Goal: Information Seeking & Learning: Learn about a topic

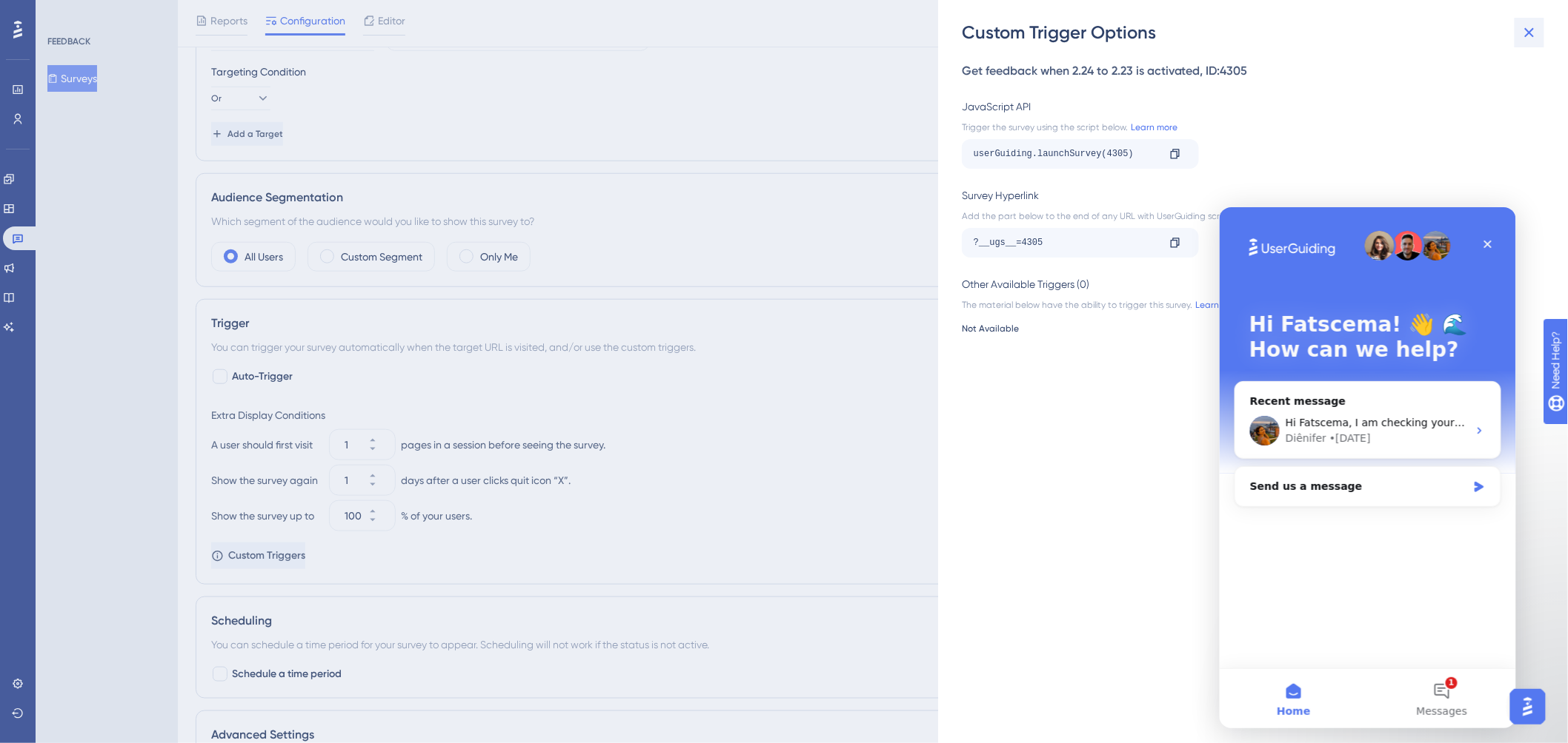
scroll to position [434, 0]
click at [1528, 30] on icon at bounding box center [1529, 33] width 10 height 10
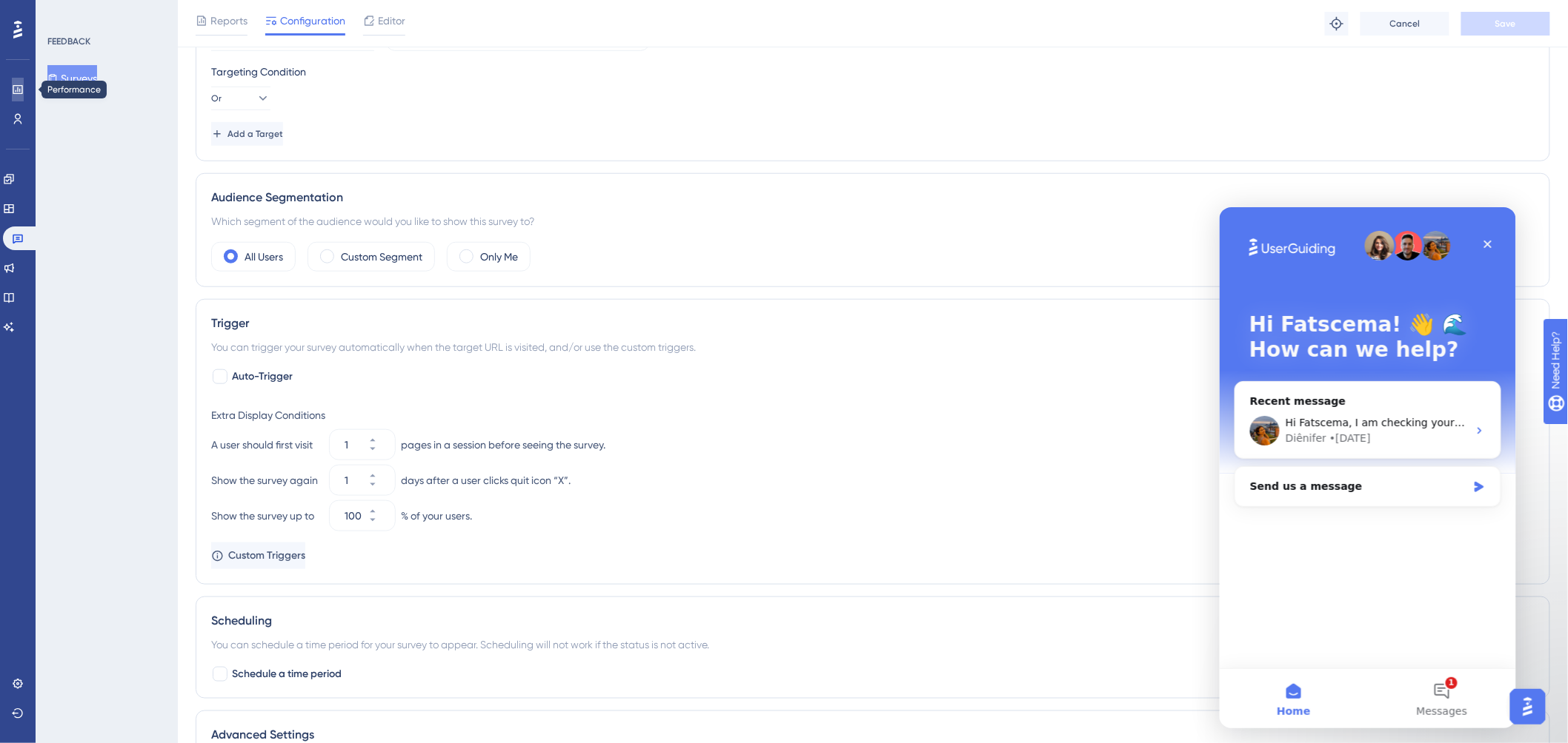
click at [12, 86] on link at bounding box center [17, 89] width 12 height 24
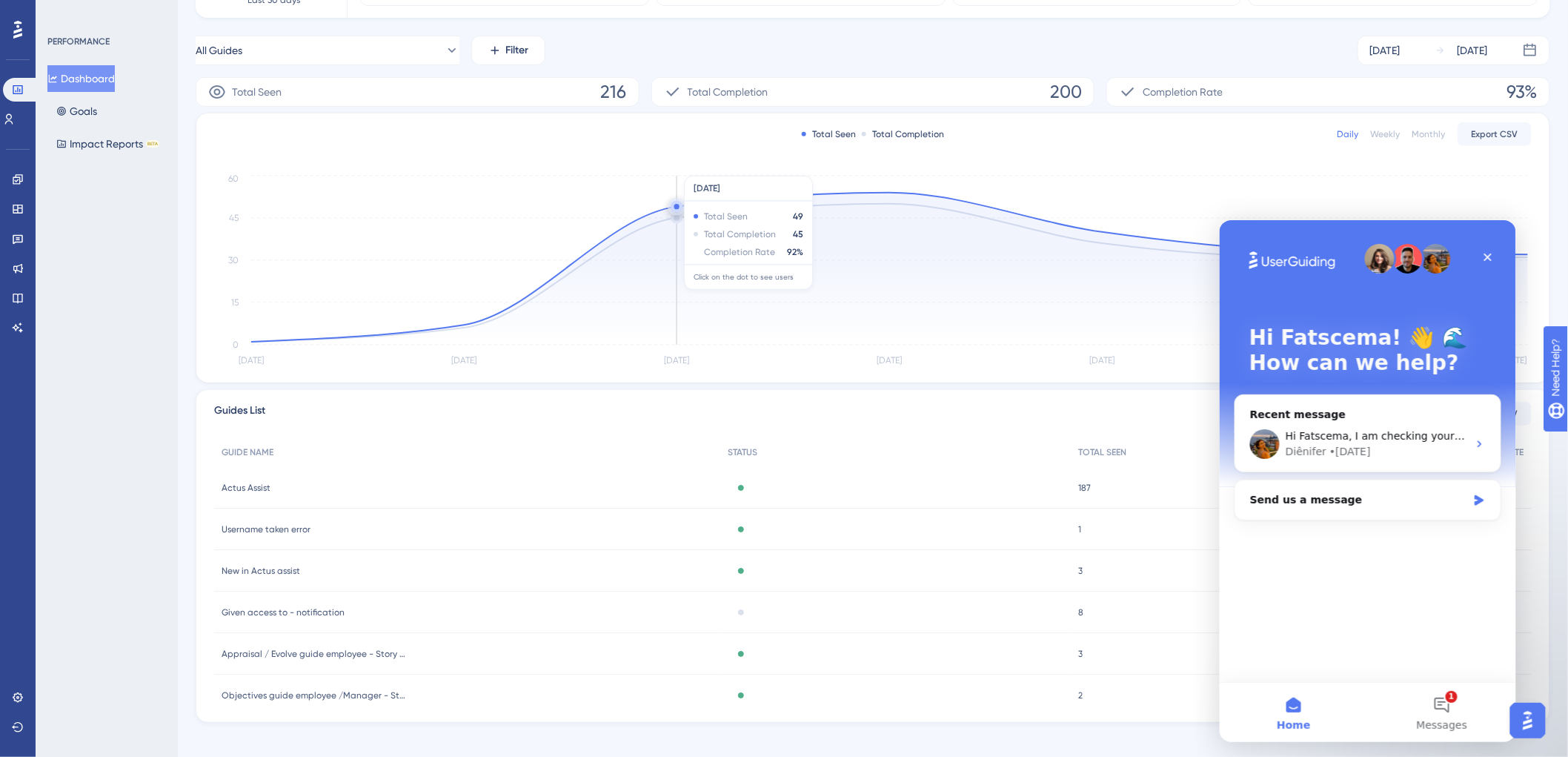
scroll to position [202, 0]
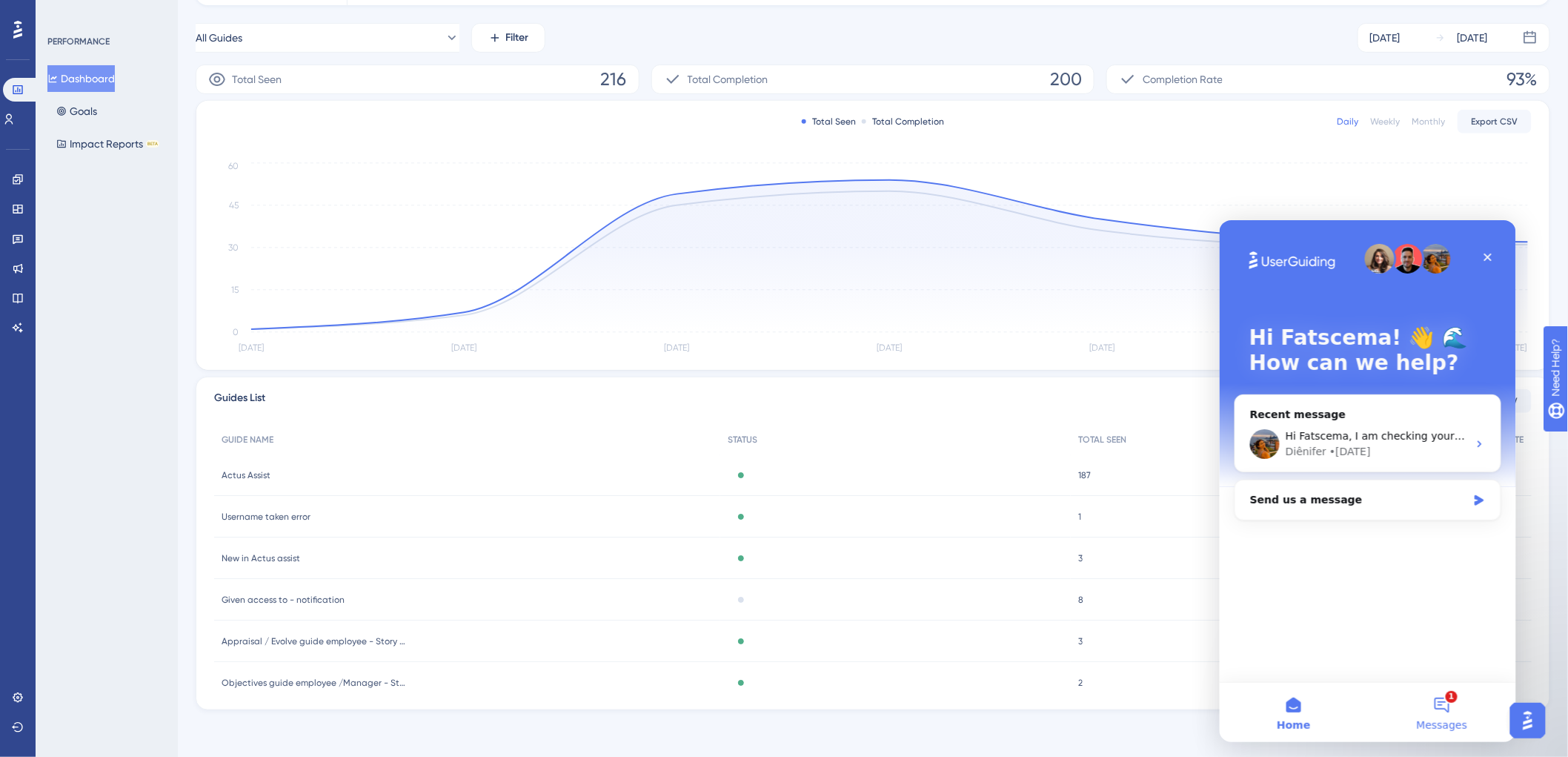
click at [1437, 700] on button "1 Messages" at bounding box center [1441, 712] width 148 height 59
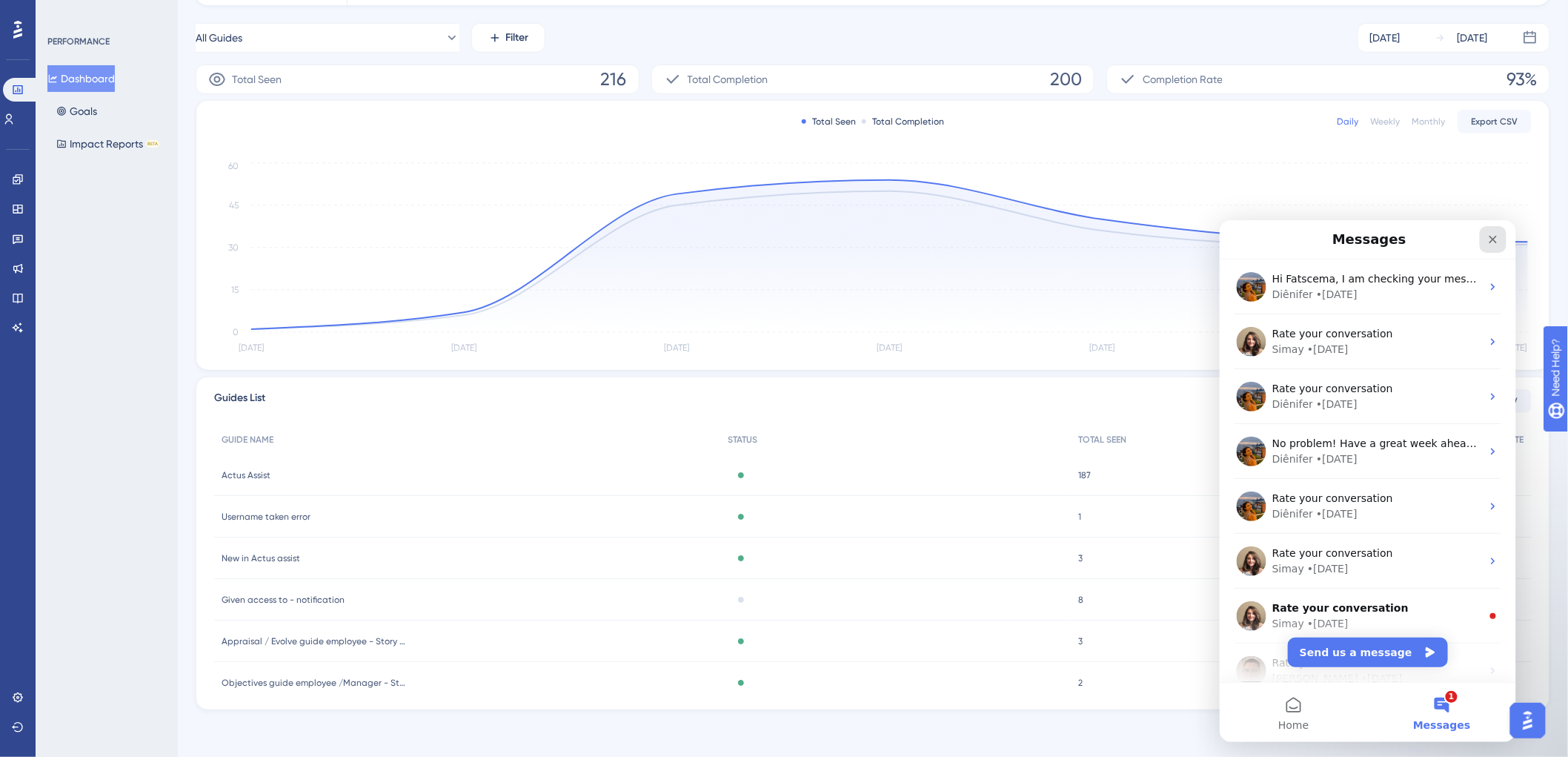
click at [1498, 239] on div "Close" at bounding box center [1492, 239] width 27 height 27
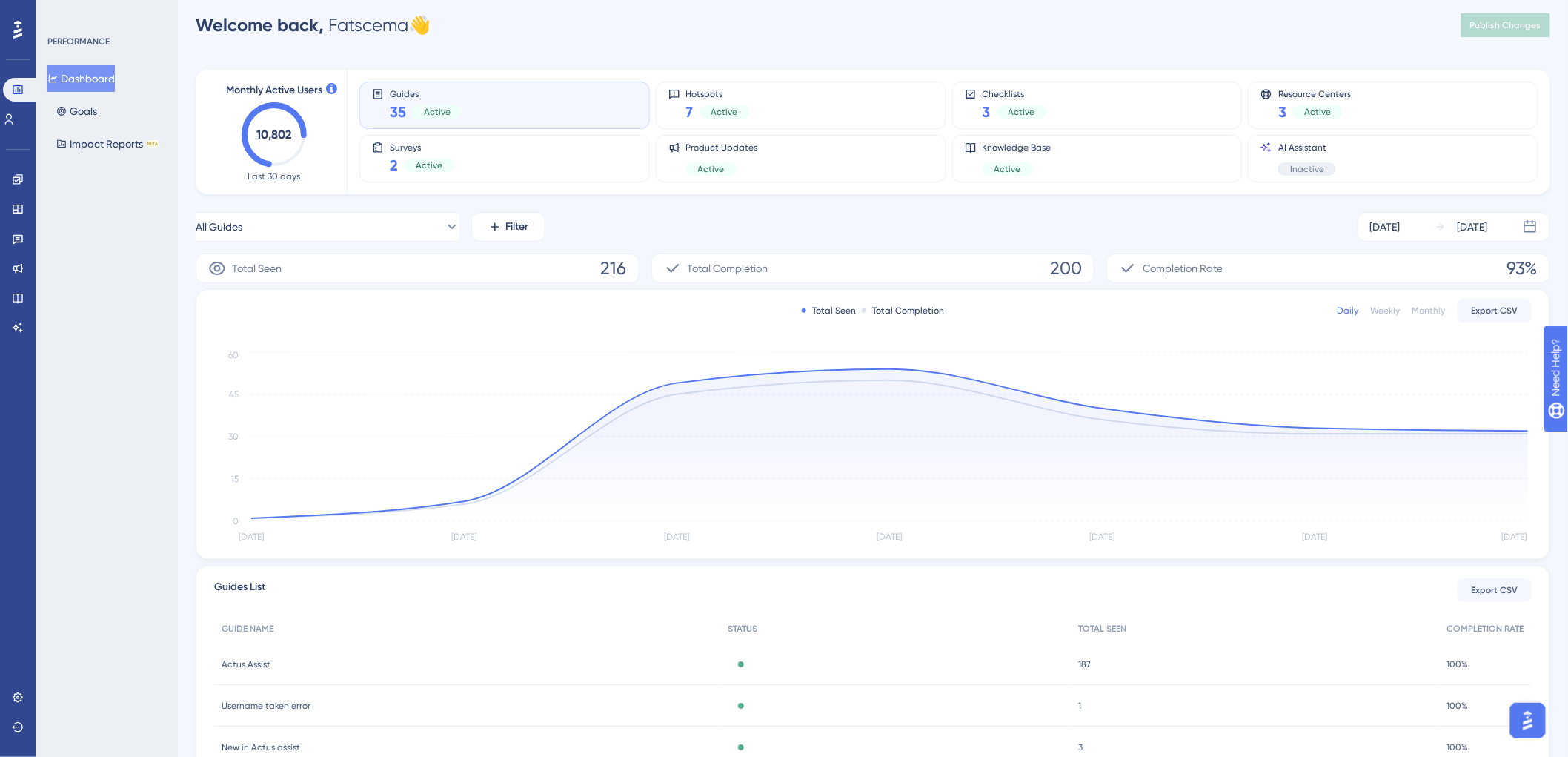
scroll to position [0, 0]
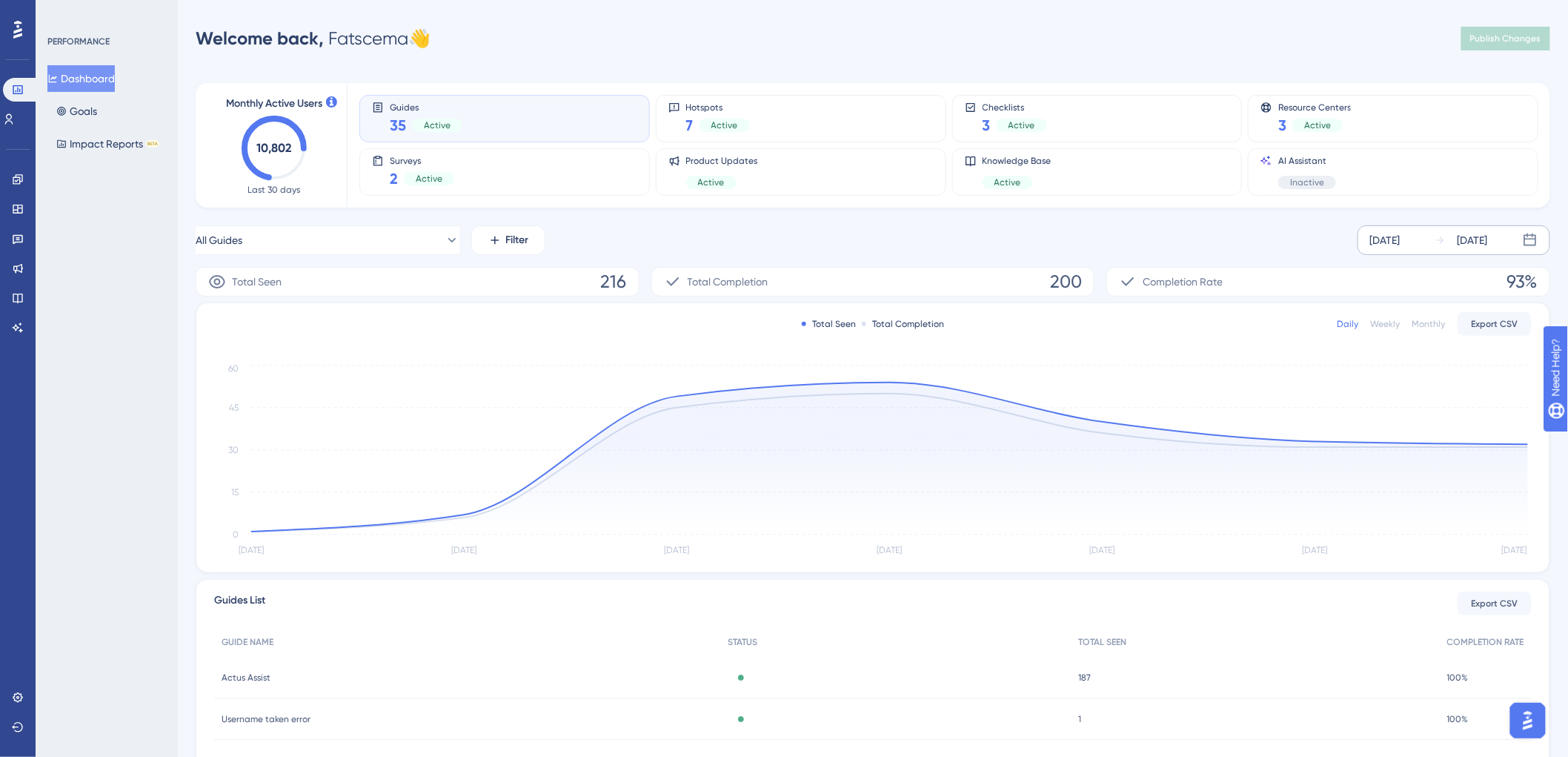
click at [1400, 242] on div "[DATE]" at bounding box center [1385, 240] width 30 height 18
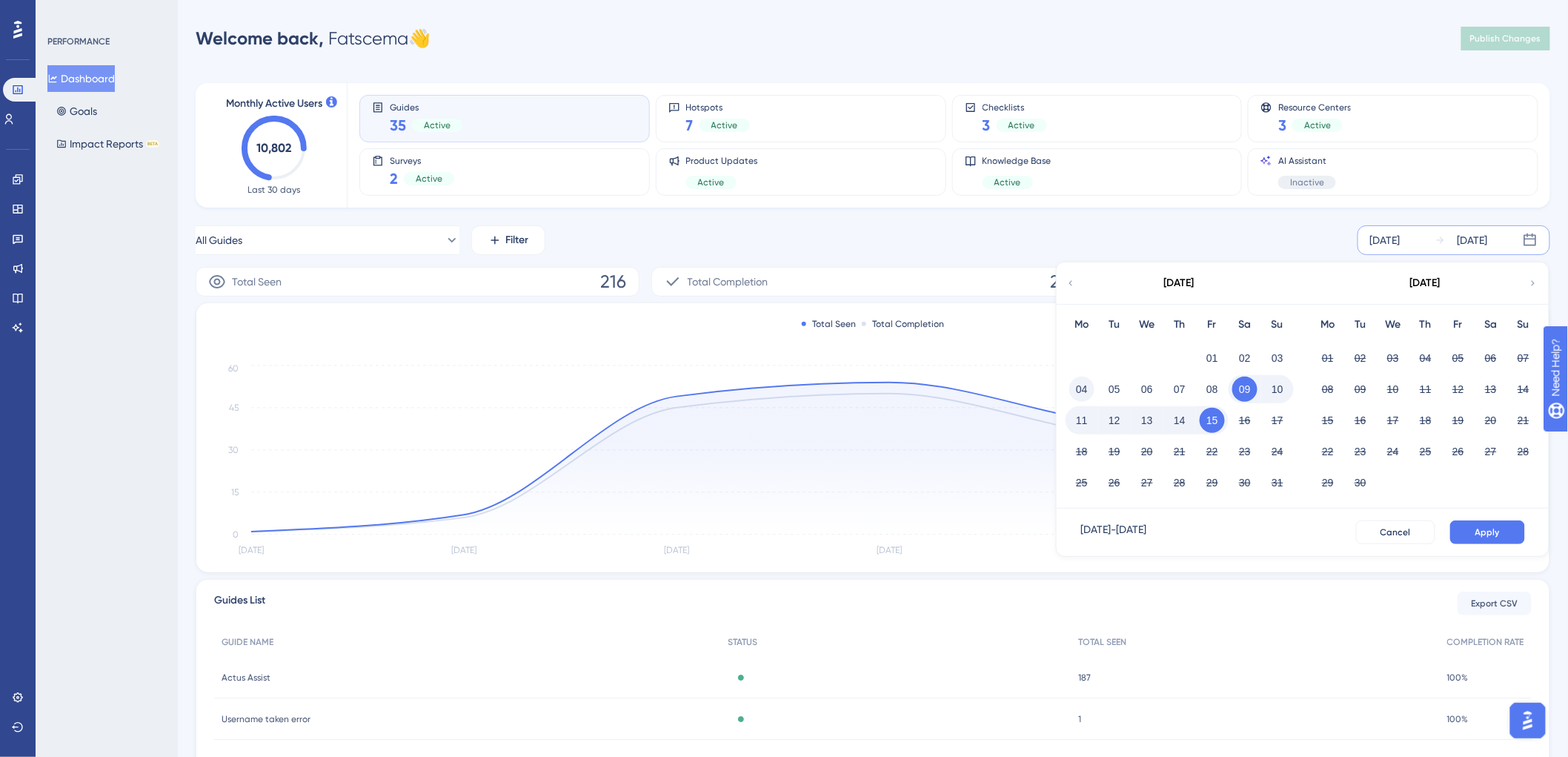
click at [1087, 388] on button "04" at bounding box center [1081, 389] width 25 height 25
click at [1480, 526] on span "Apply" at bounding box center [1487, 531] width 24 height 12
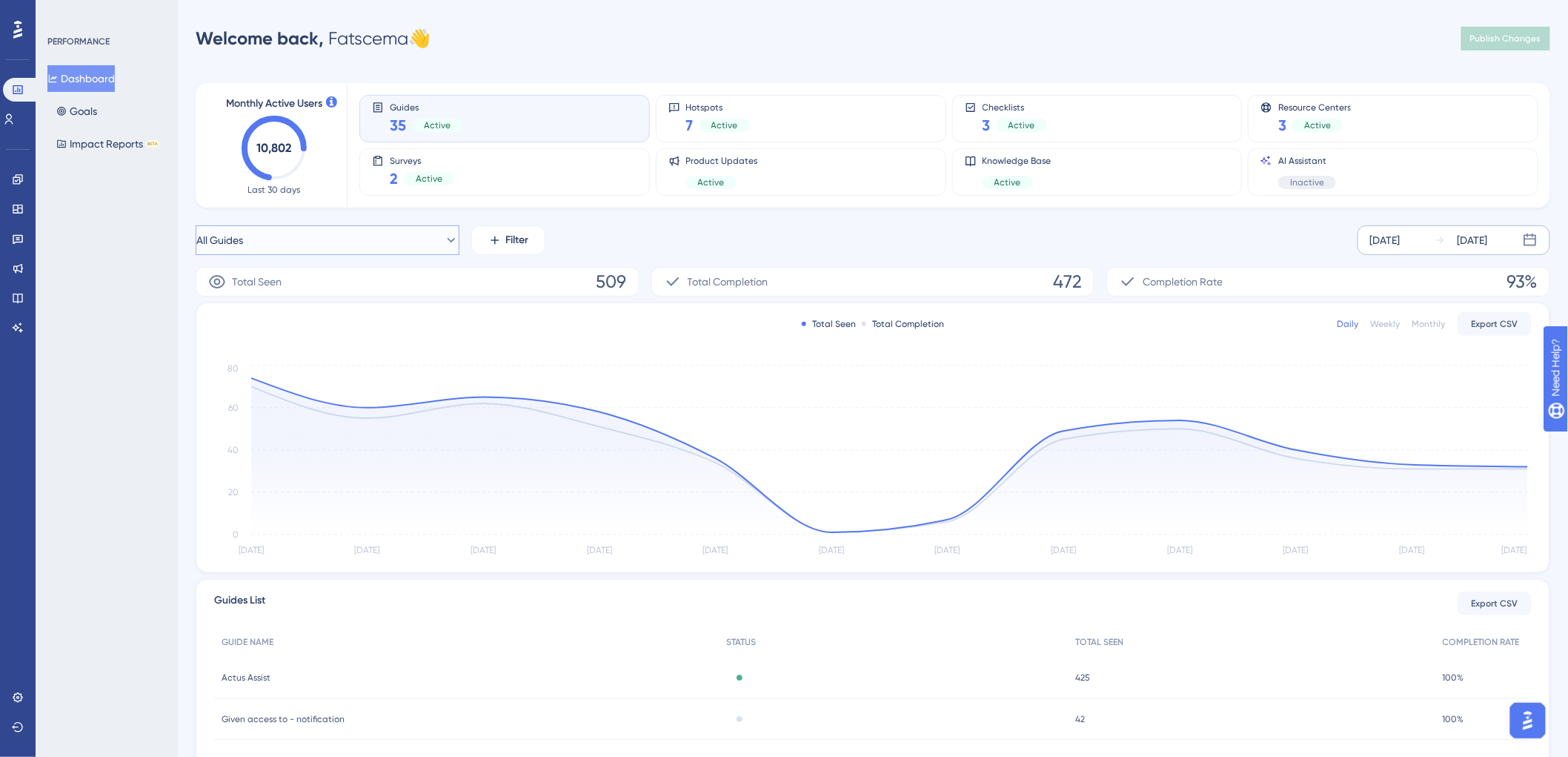
click at [398, 238] on button "All Guides" at bounding box center [327, 240] width 264 height 29
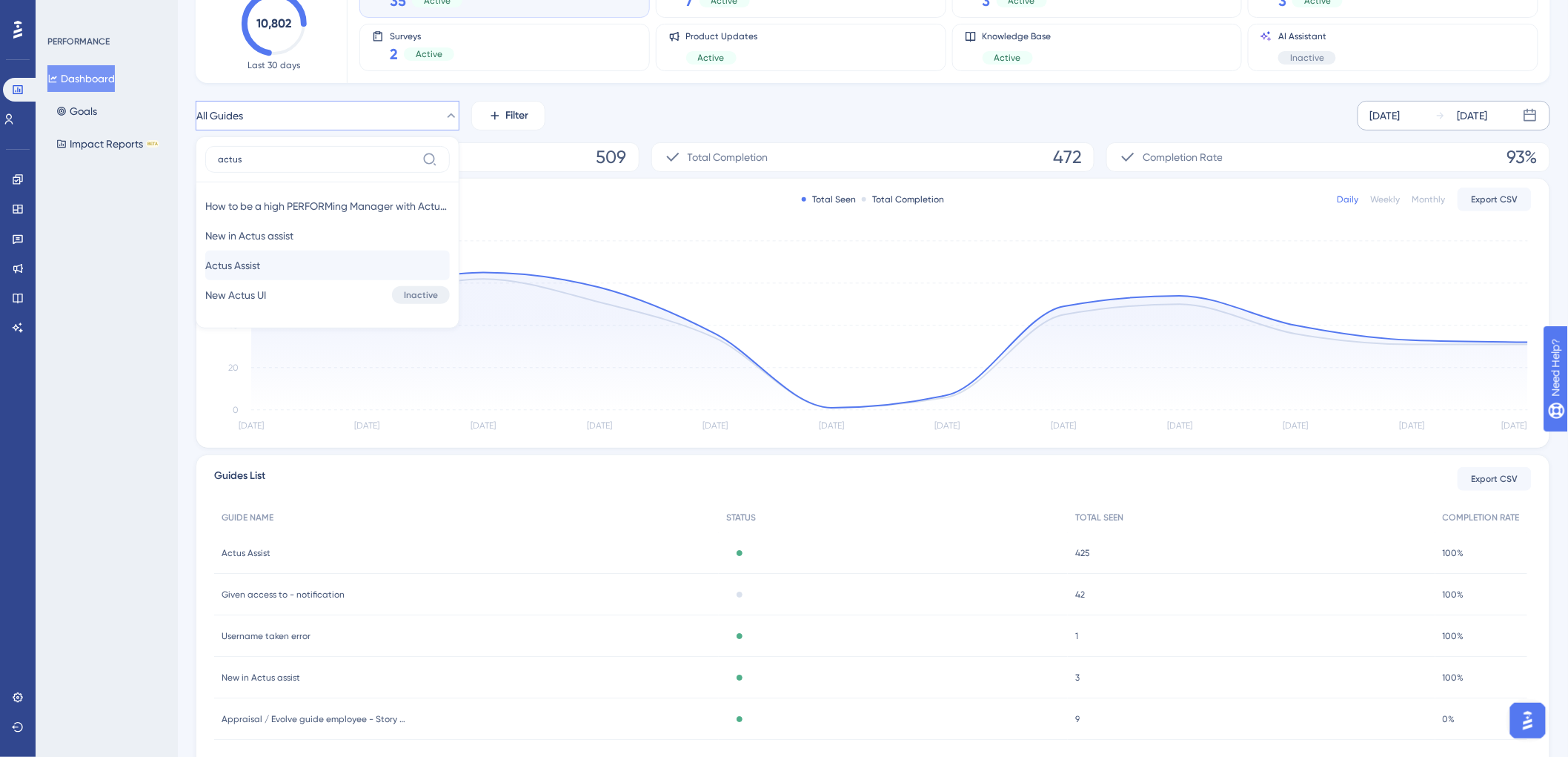
type input "actus"
click at [275, 261] on button "Actus Assist Actus Assist" at bounding box center [327, 265] width 244 height 29
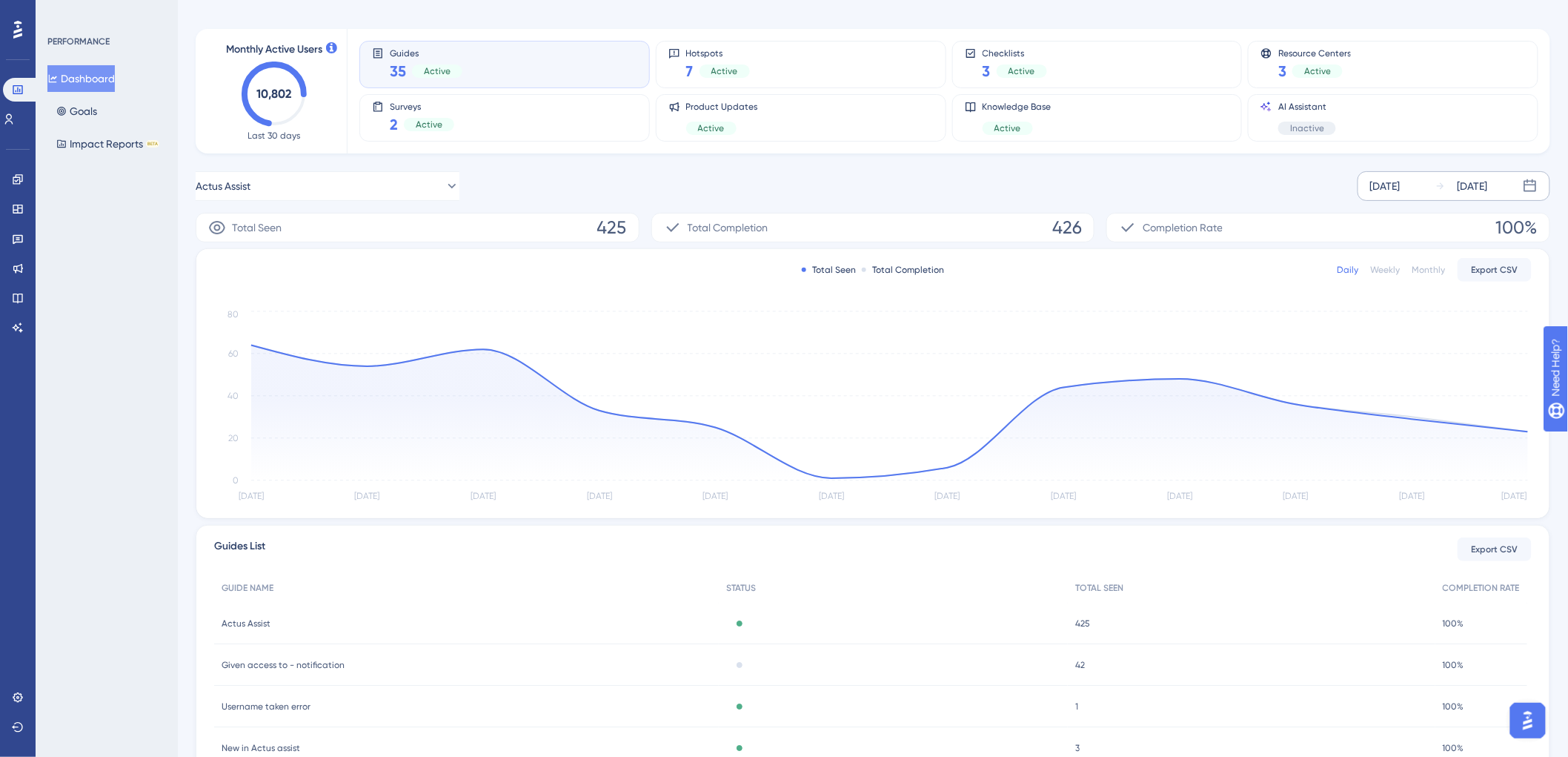
scroll to position [82, 0]
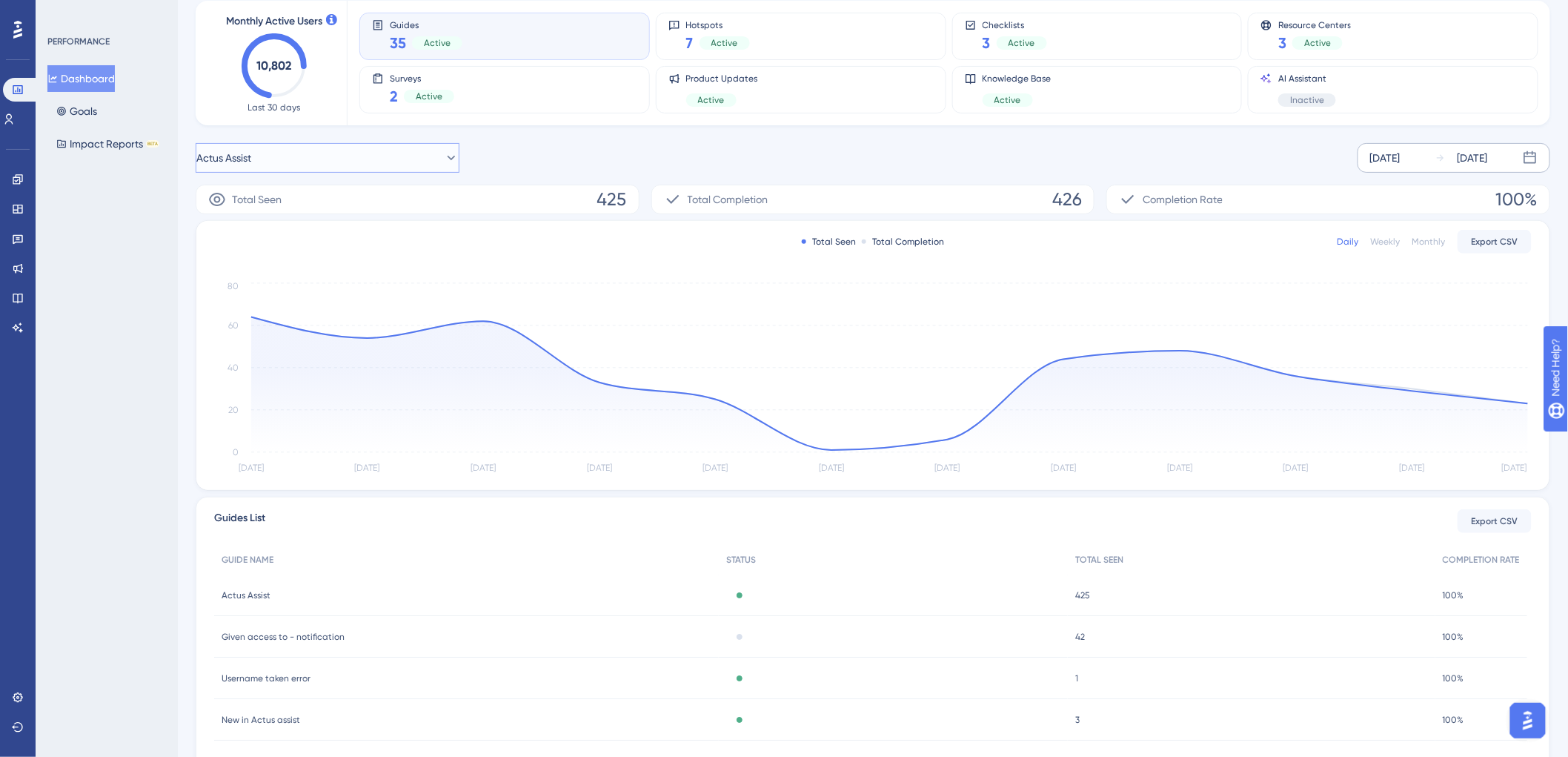
click at [251, 163] on span "Actus Assist" at bounding box center [224, 158] width 55 height 18
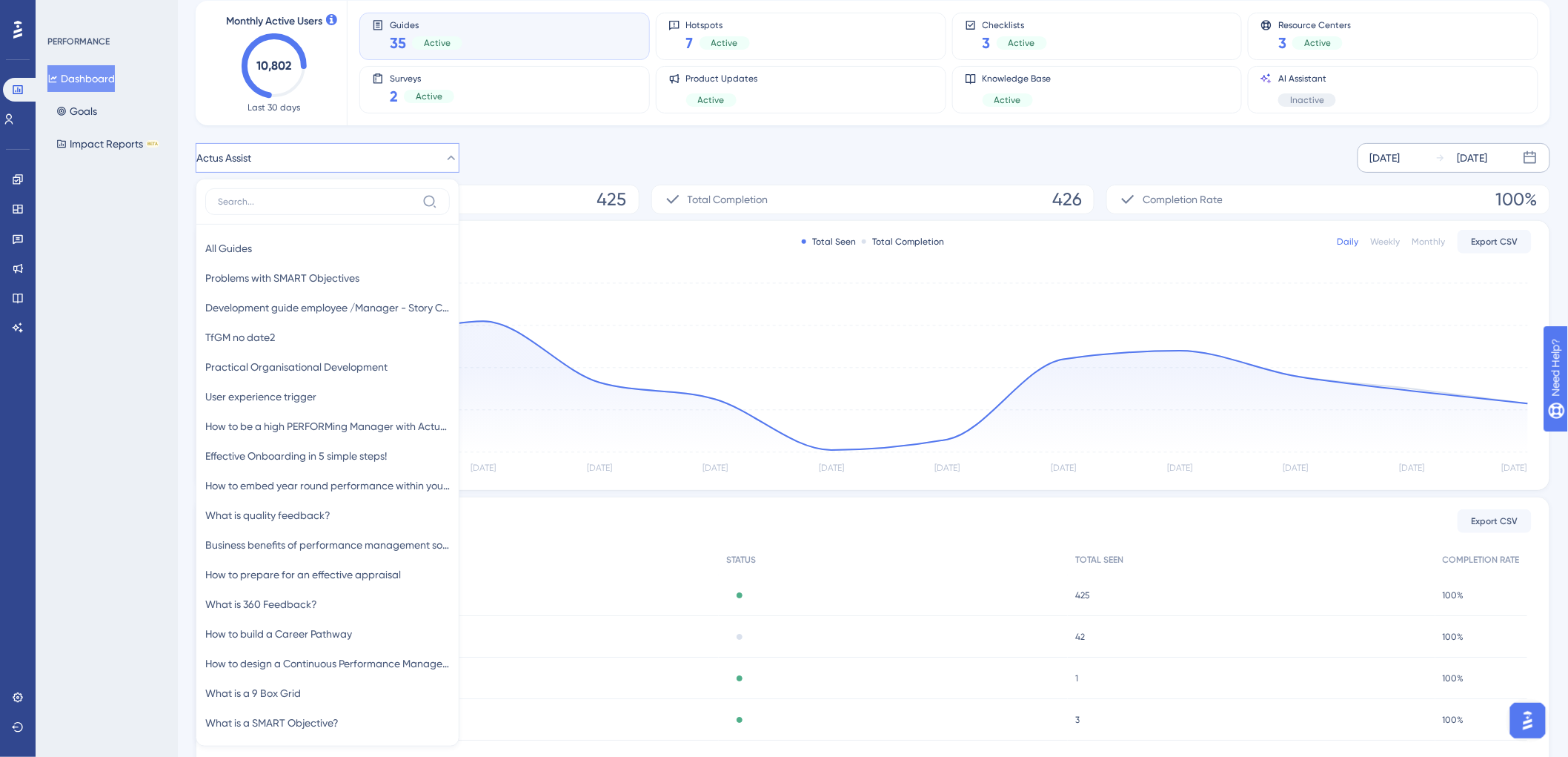
scroll to position [166, 0]
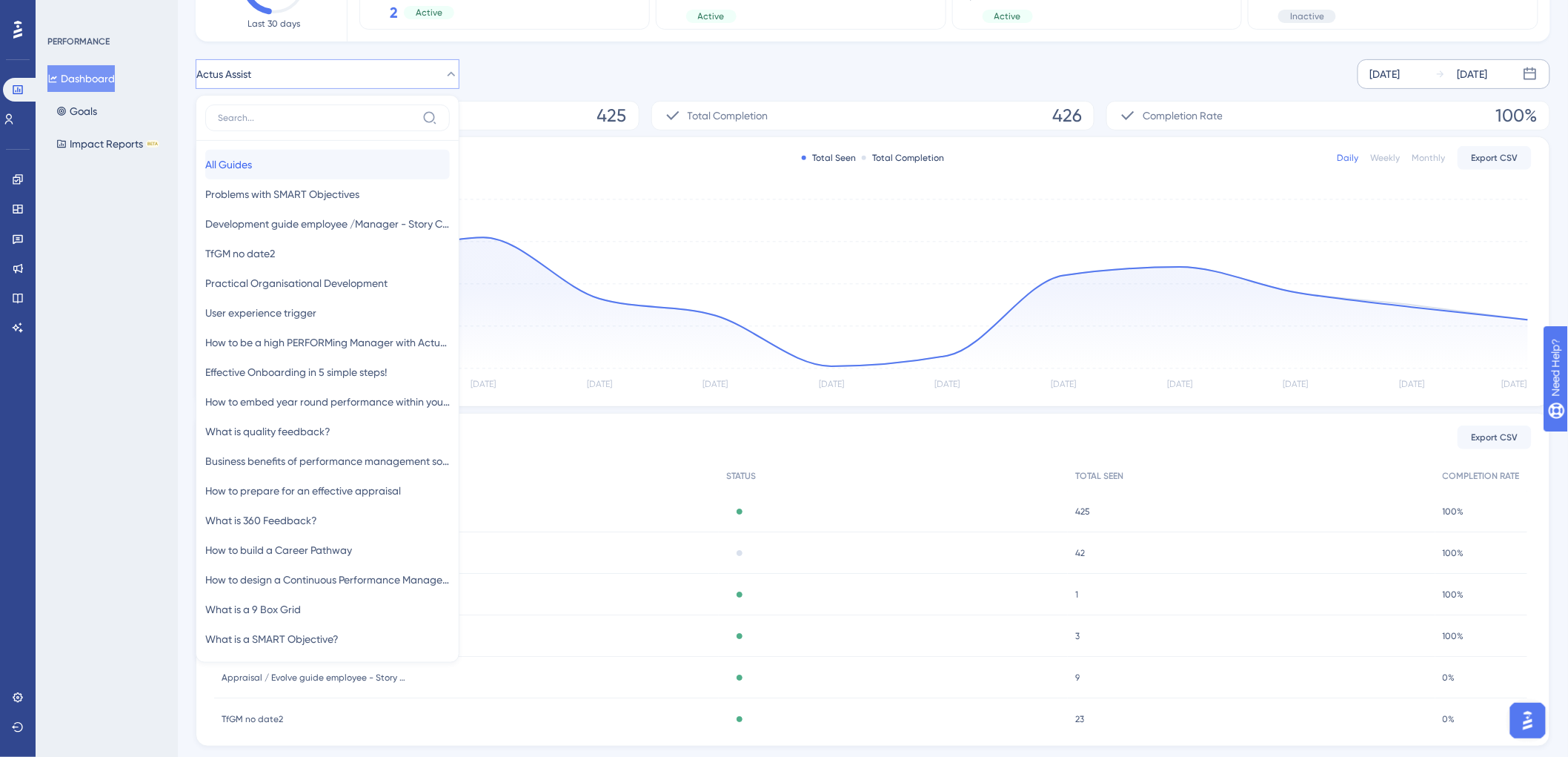
click at [252, 163] on span "All Guides" at bounding box center [228, 165] width 46 height 18
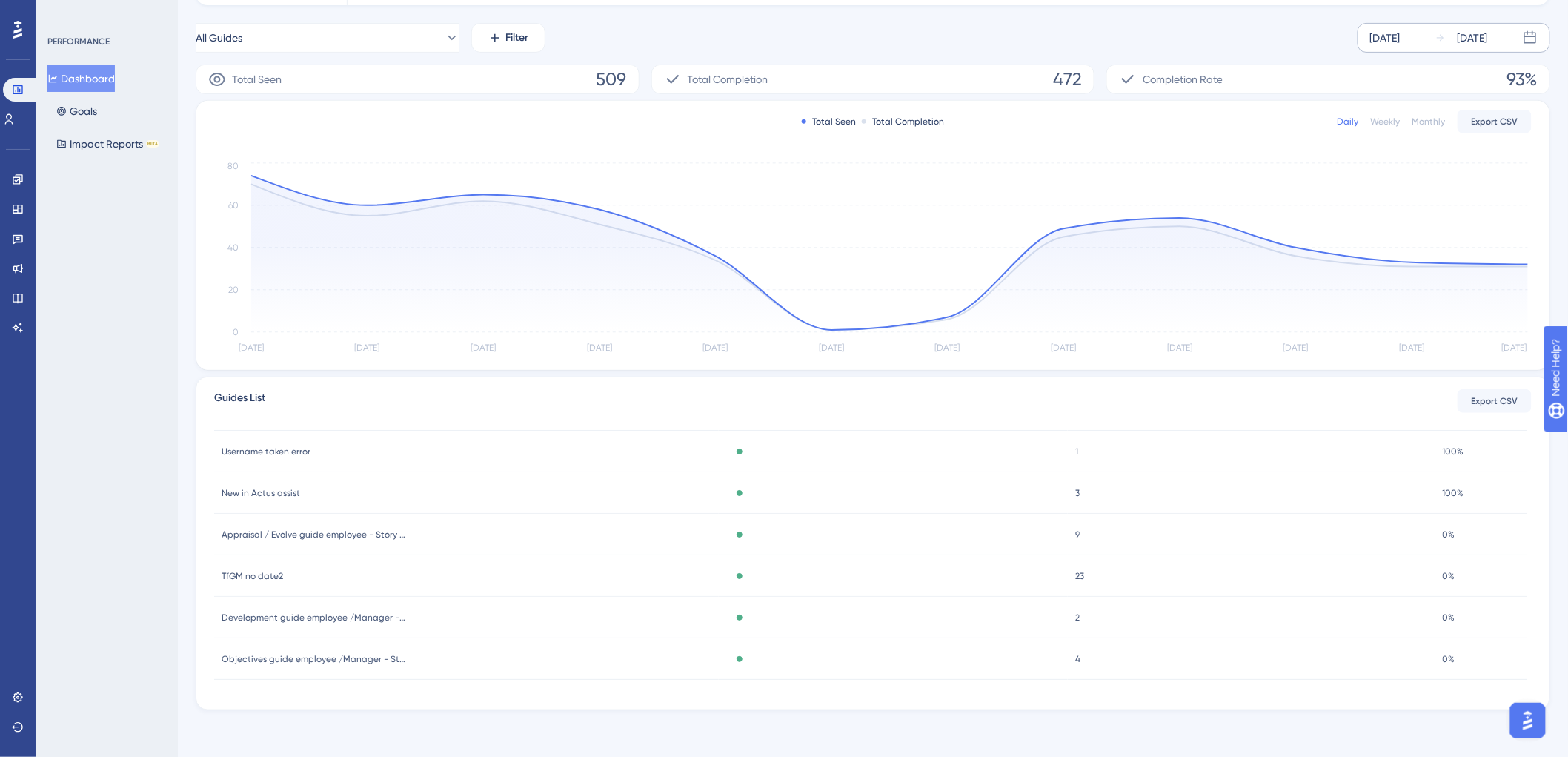
scroll to position [0, 0]
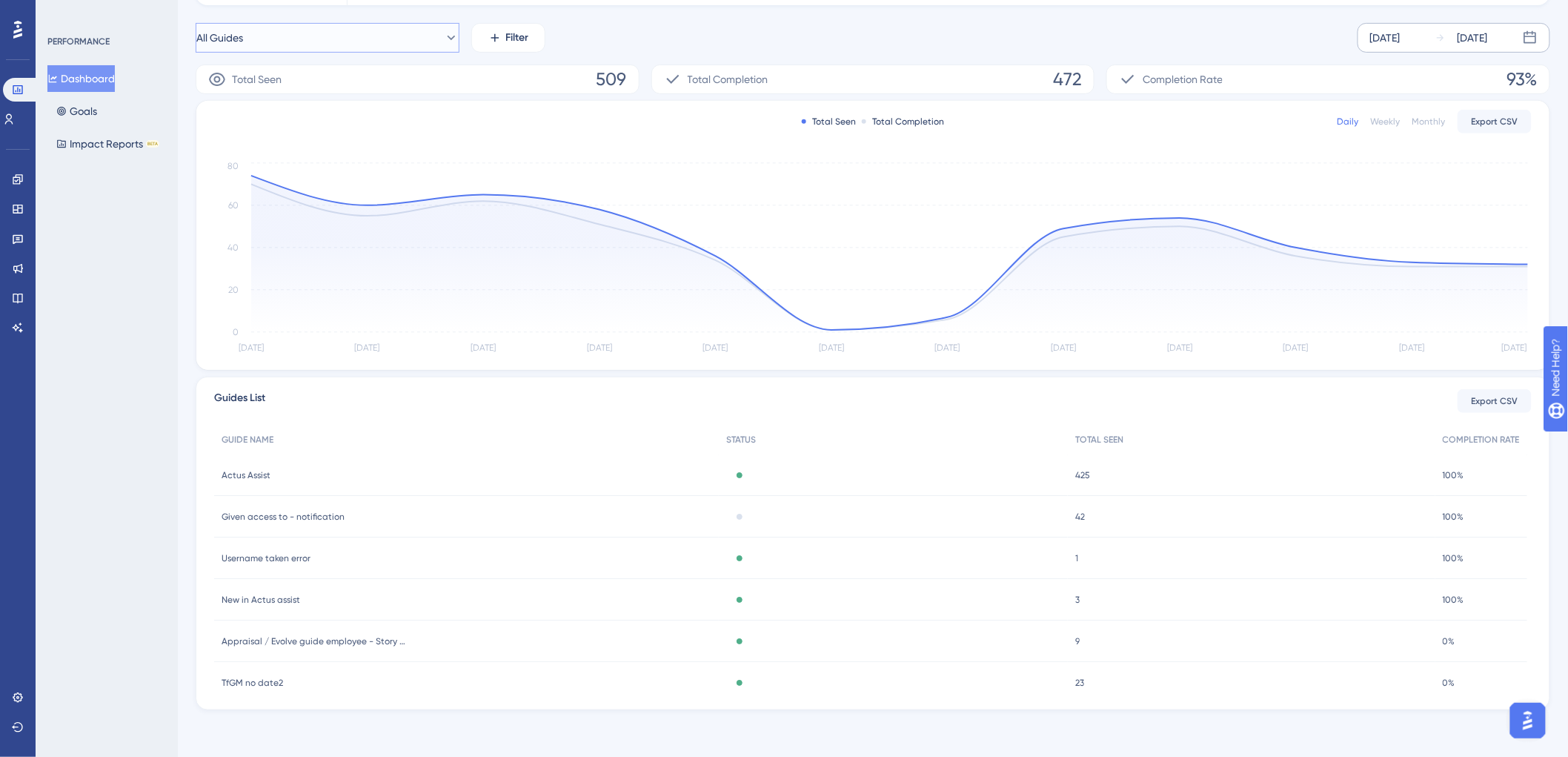
click at [312, 46] on button "All Guides" at bounding box center [327, 37] width 264 height 29
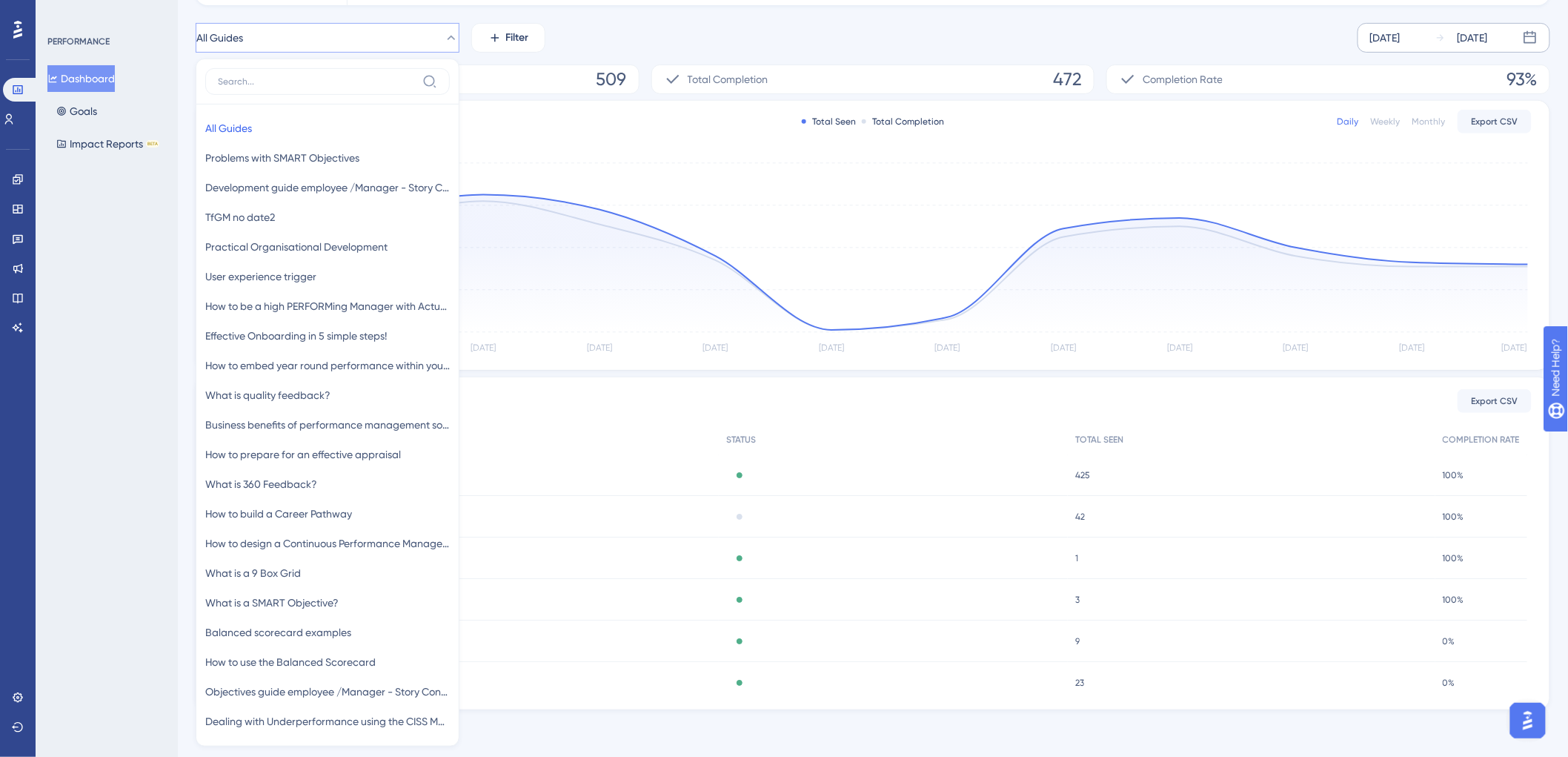
scroll to position [226, 0]
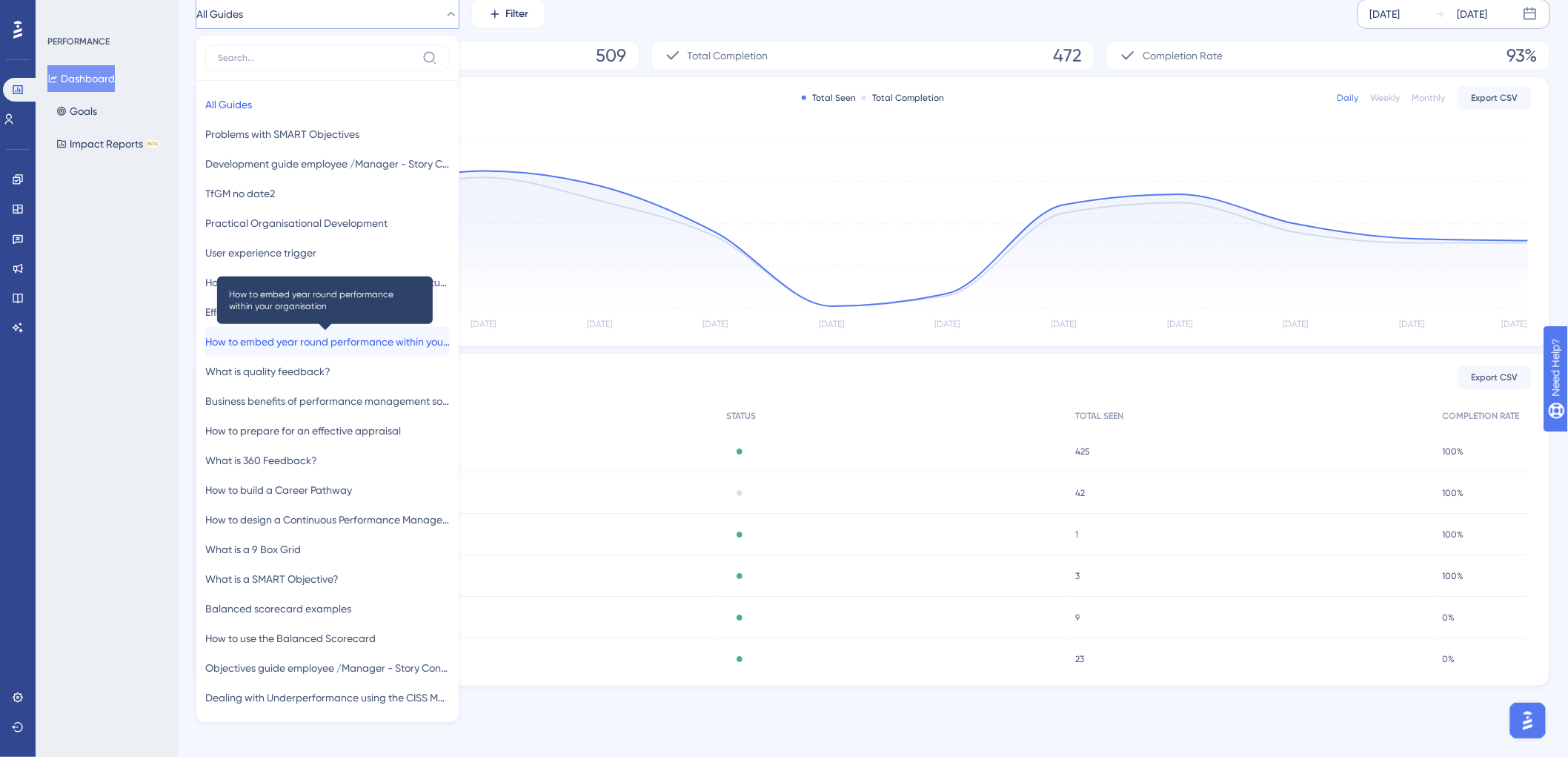
click at [344, 349] on span "How to embed year round performance within your organisation" at bounding box center [327, 341] width 244 height 18
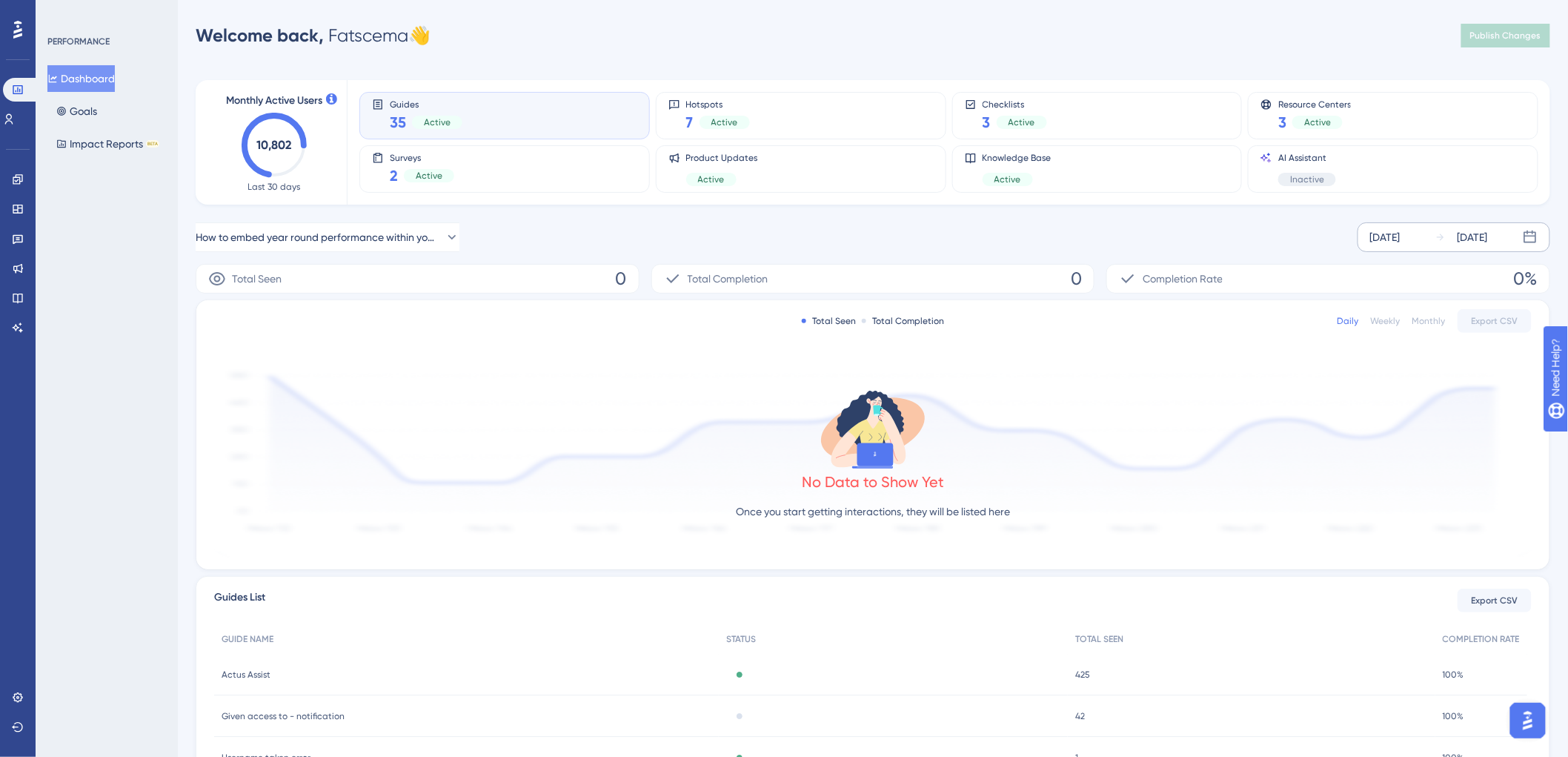
scroll to position [0, 0]
click at [283, 237] on span "How to embed year round performance within your organisation" at bounding box center [316, 240] width 242 height 18
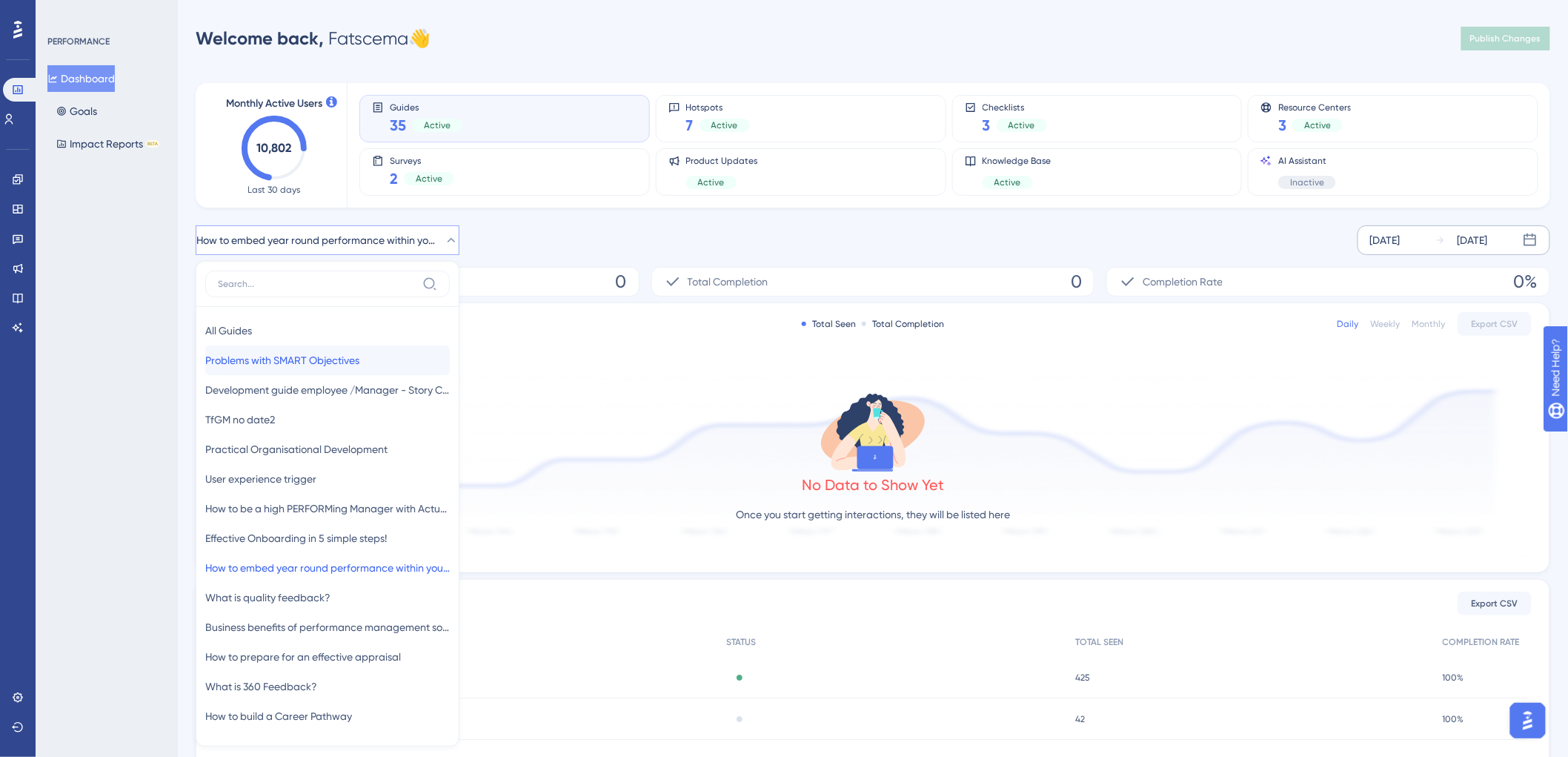
click at [300, 372] on button "Problems with SMART Objectives Problems with SMART Objectives" at bounding box center [327, 359] width 244 height 29
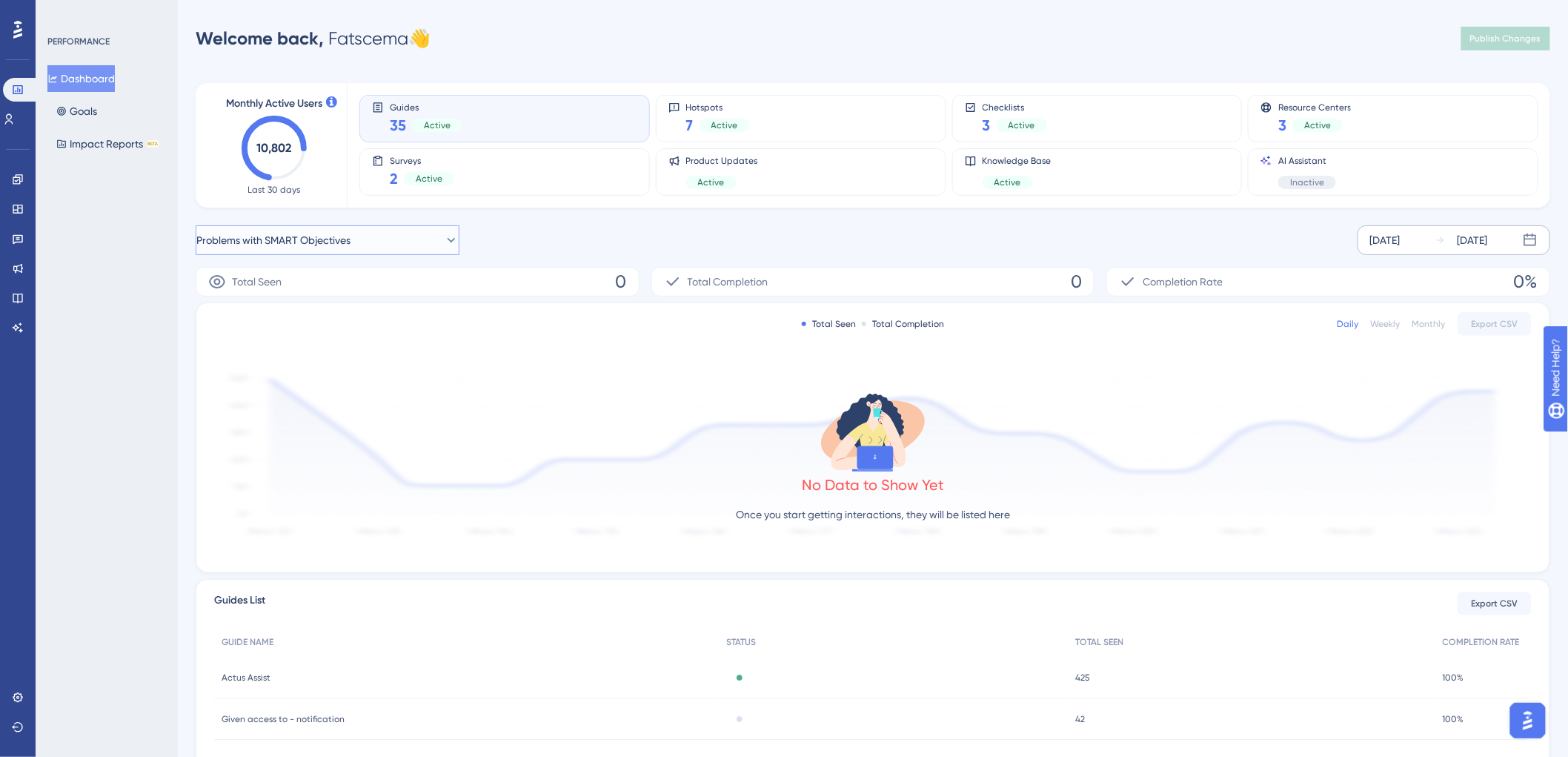
click at [308, 245] on span "Problems with SMART Objectives" at bounding box center [273, 240] width 154 height 18
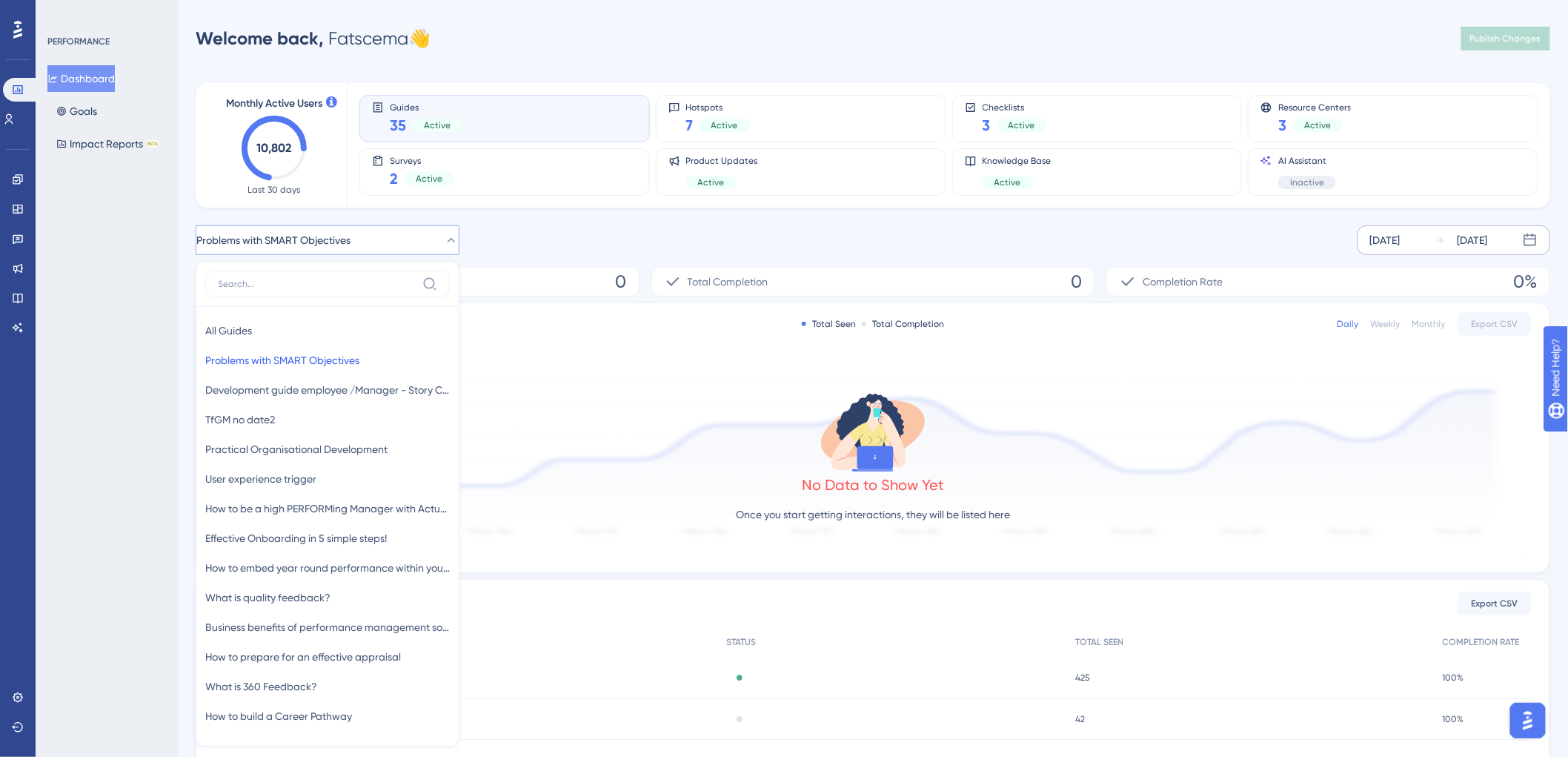
scroll to position [125, 0]
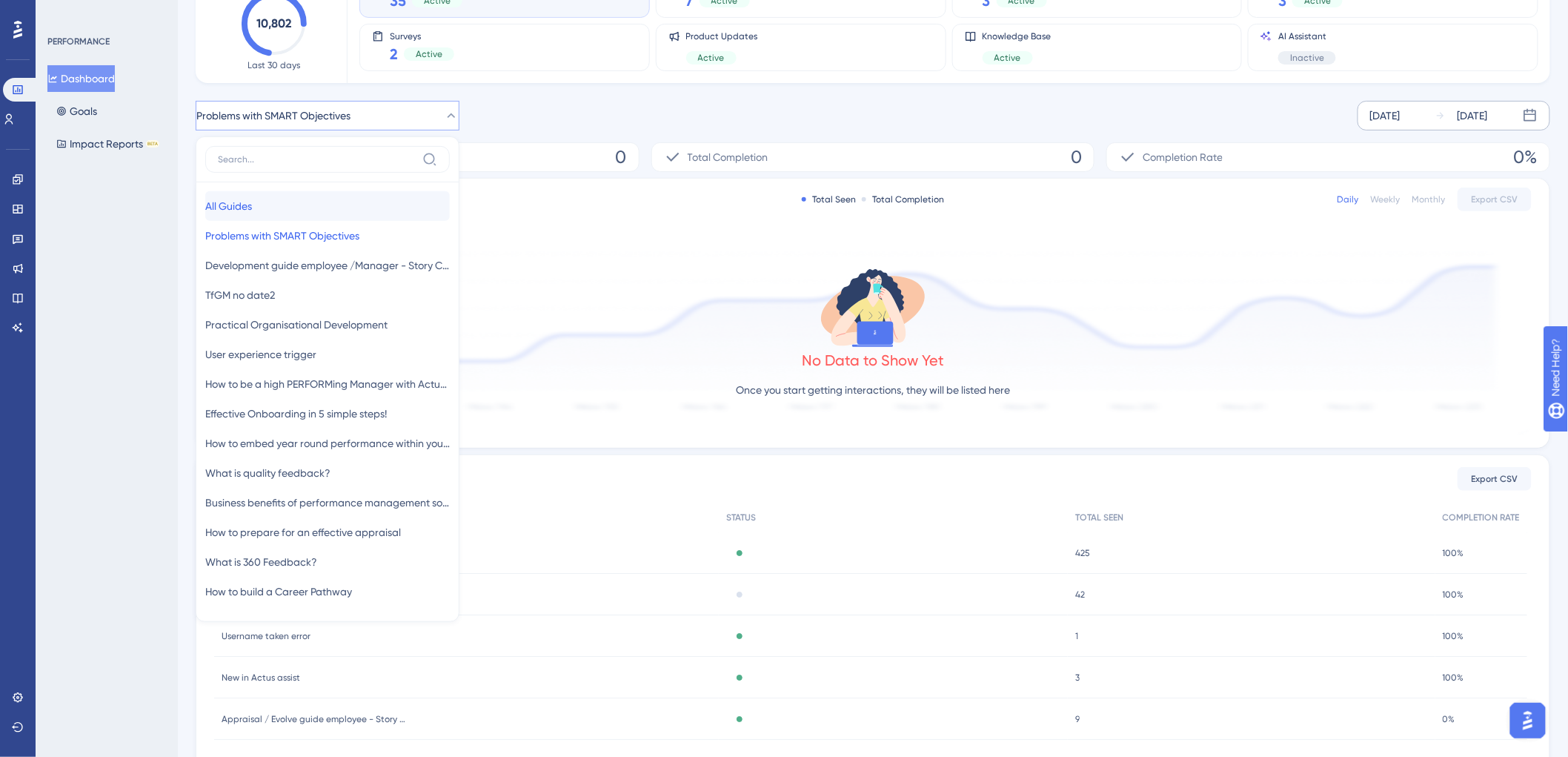
click at [275, 212] on button "All Guides All Guides" at bounding box center [327, 205] width 244 height 29
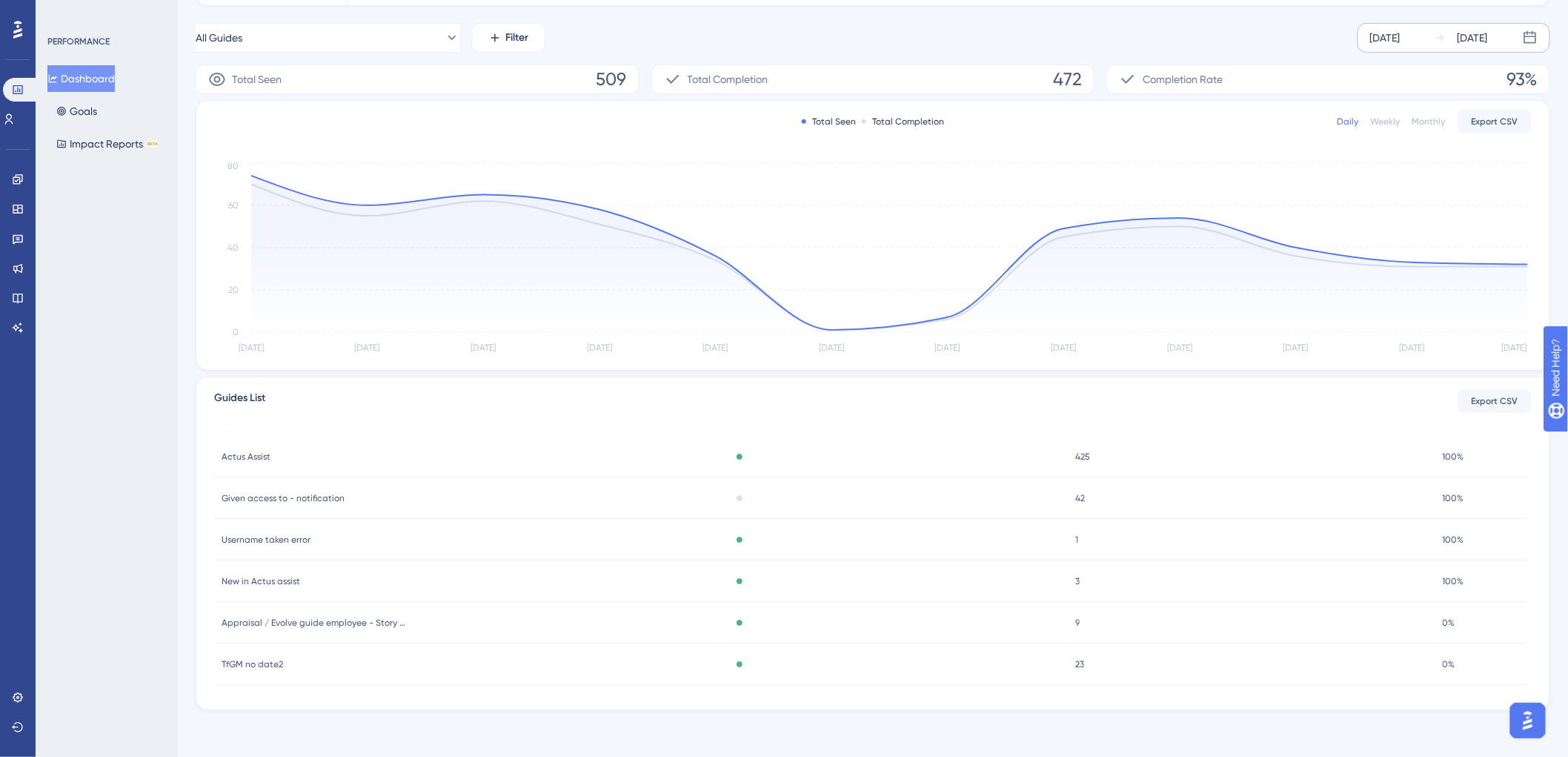
scroll to position [0, 0]
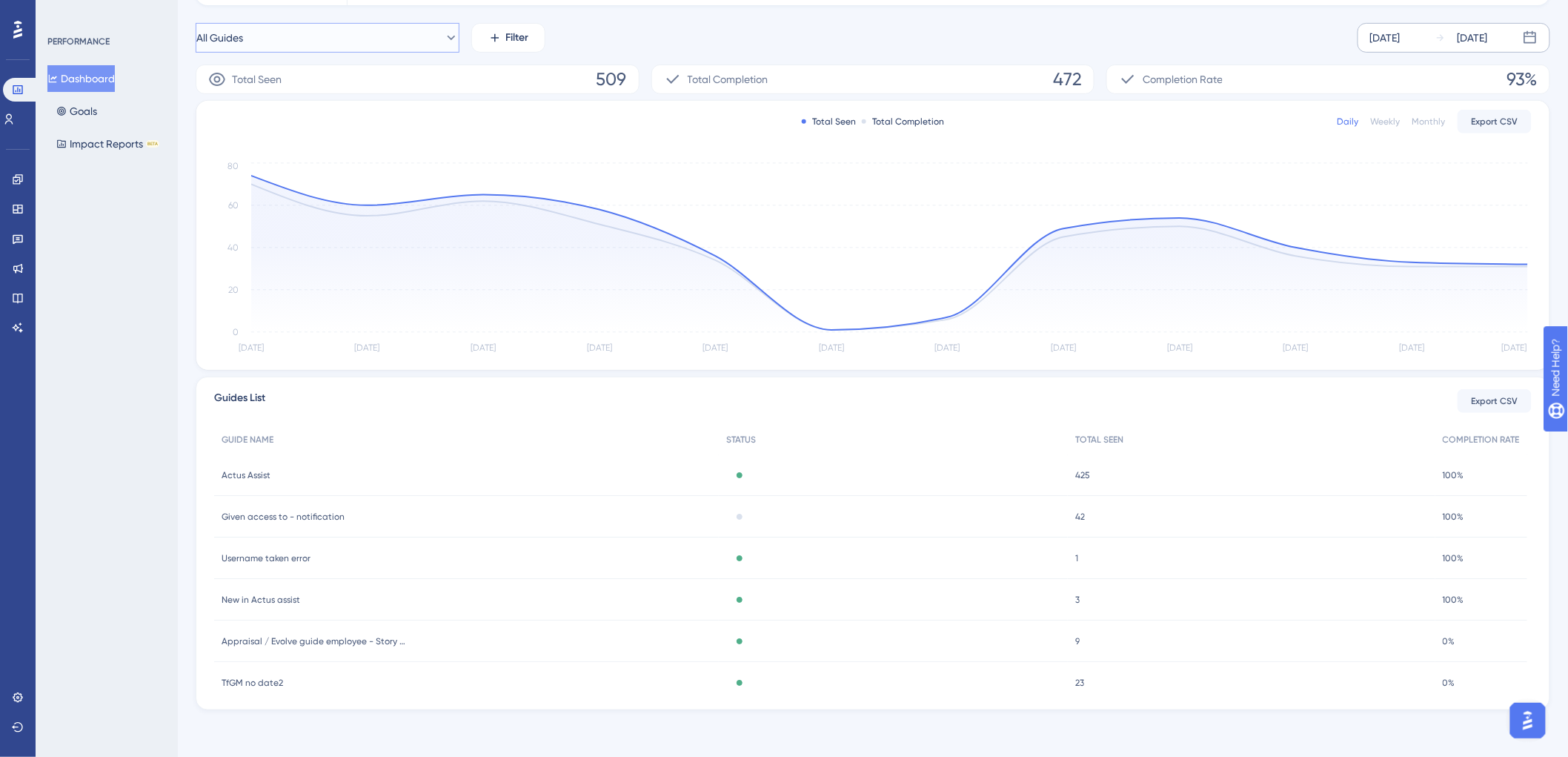
click at [315, 33] on button "All Guides" at bounding box center [327, 37] width 264 height 29
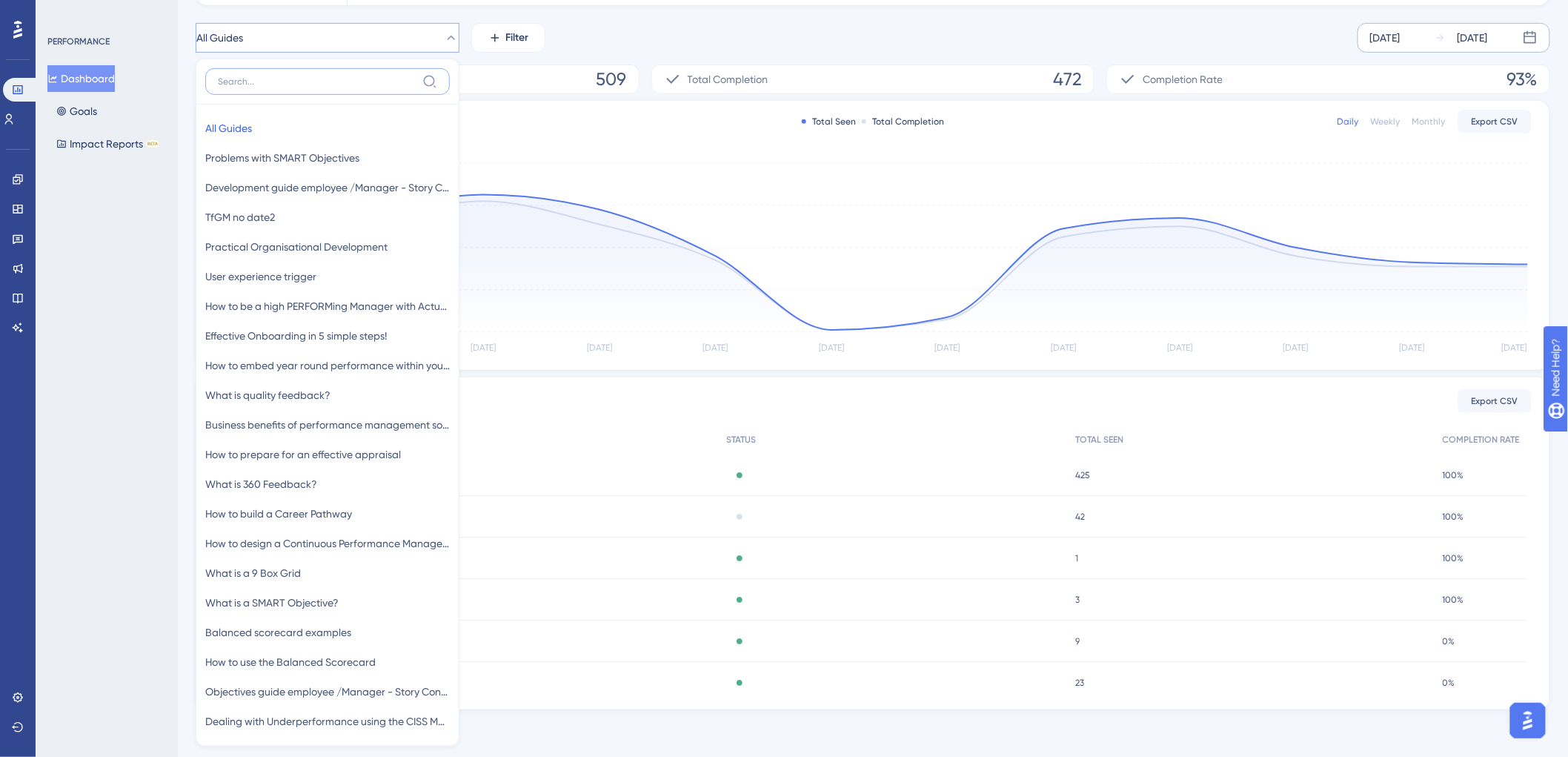
scroll to position [201, 0]
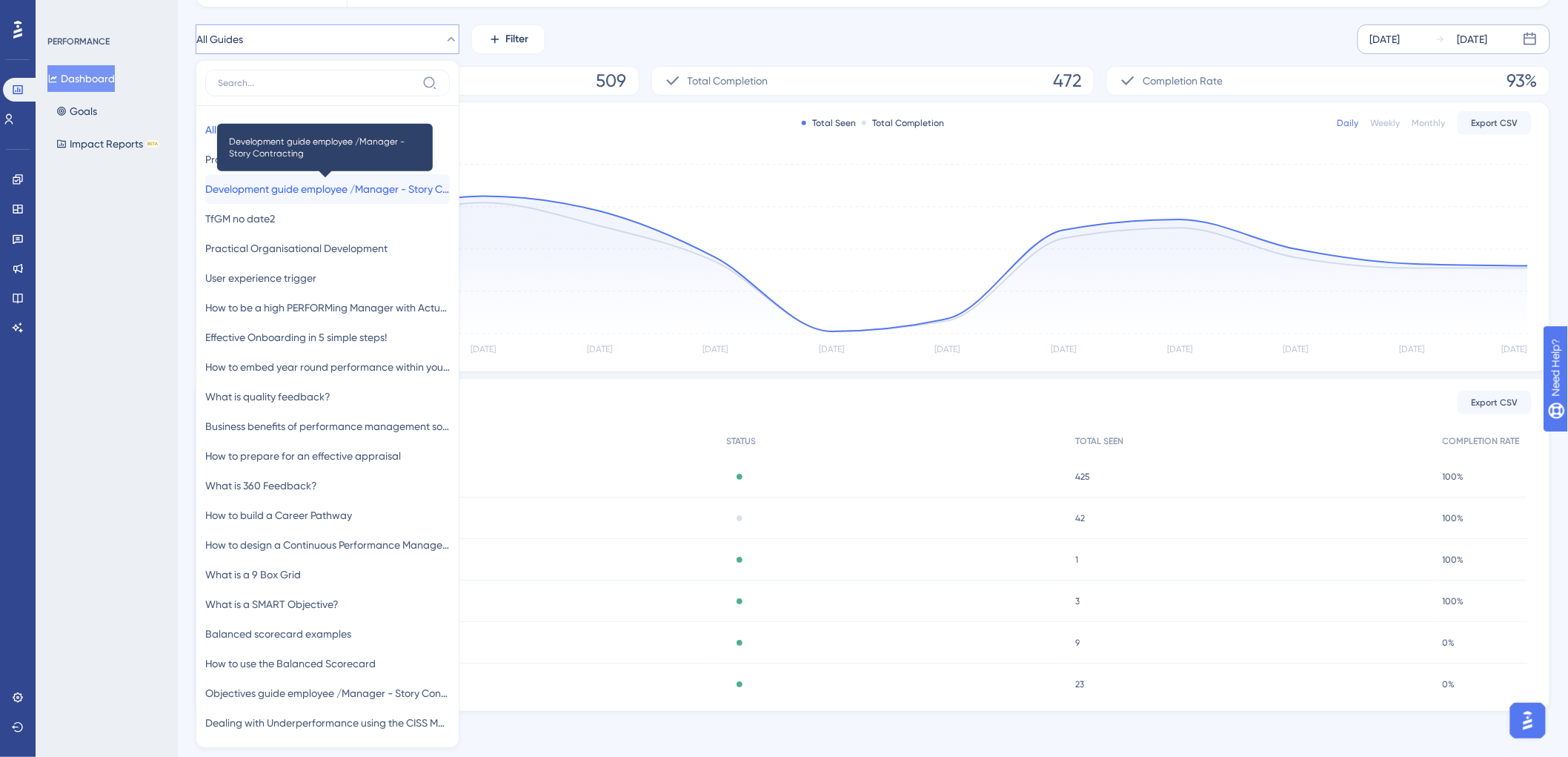
click at [344, 194] on span "Development guide employee /Manager - Story Contracting" at bounding box center [327, 189] width 244 height 18
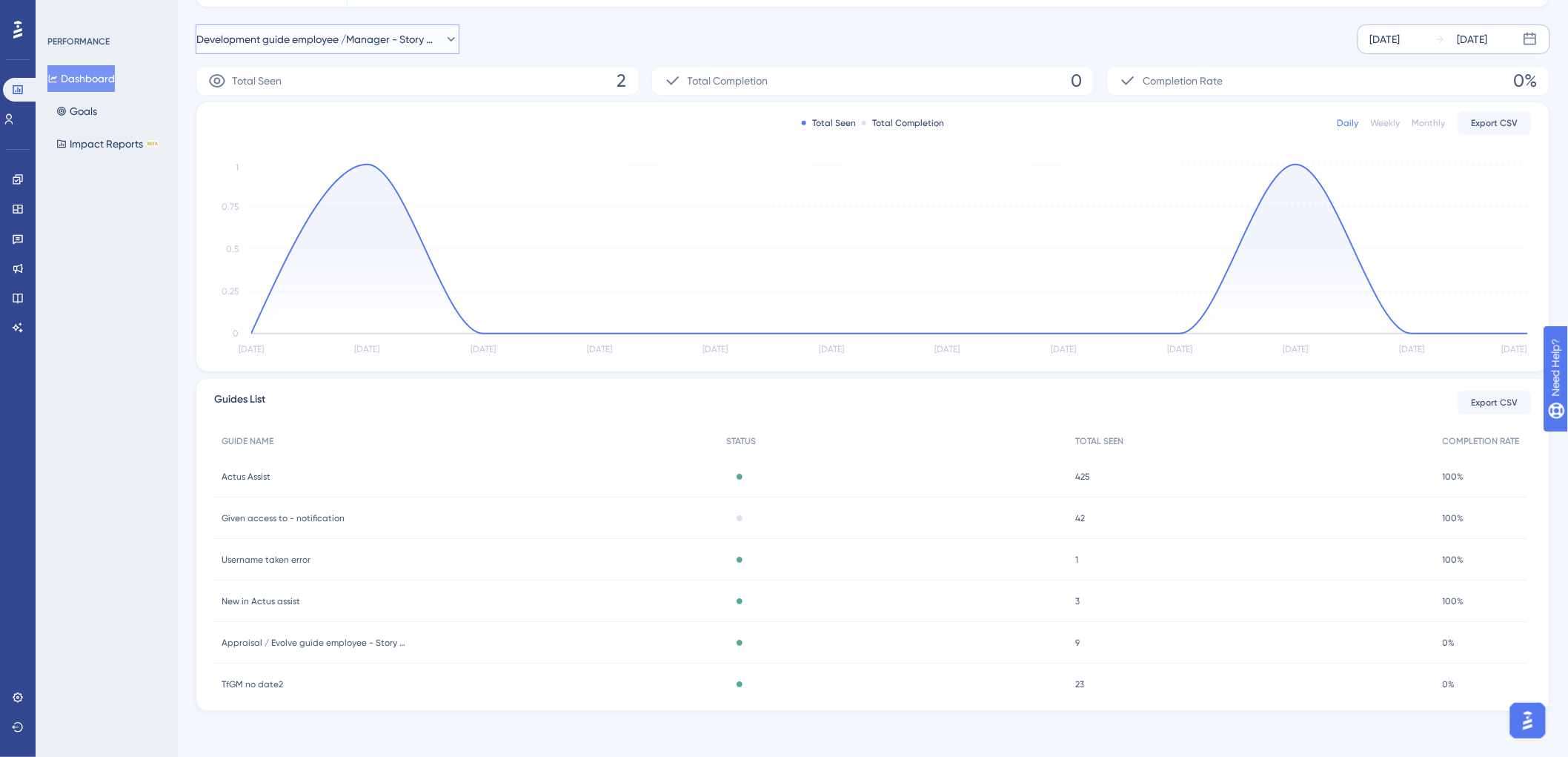
click at [309, 42] on span "Development guide employee /Manager - Story Contracting" at bounding box center [316, 39] width 242 height 18
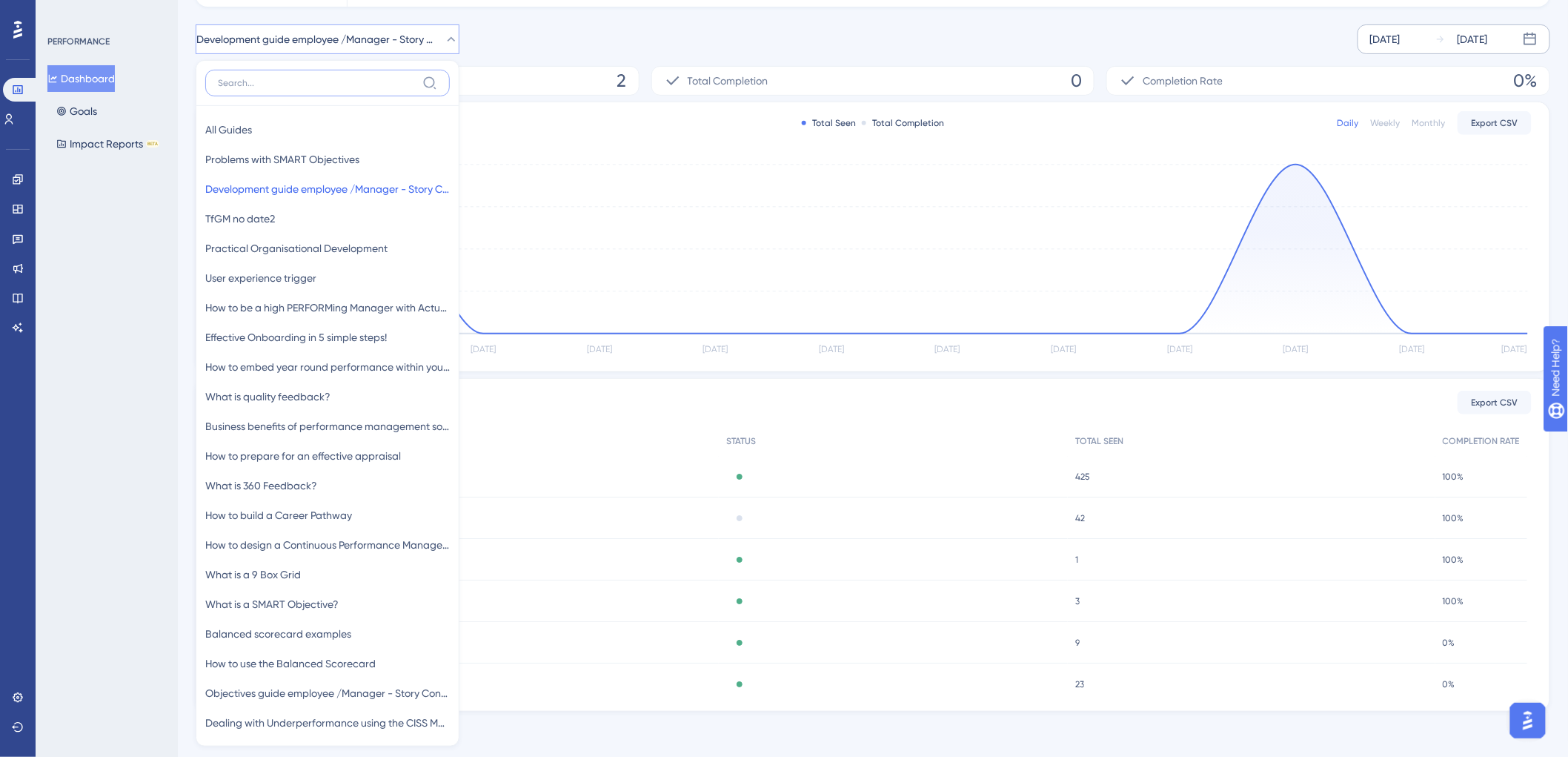
scroll to position [226, 0]
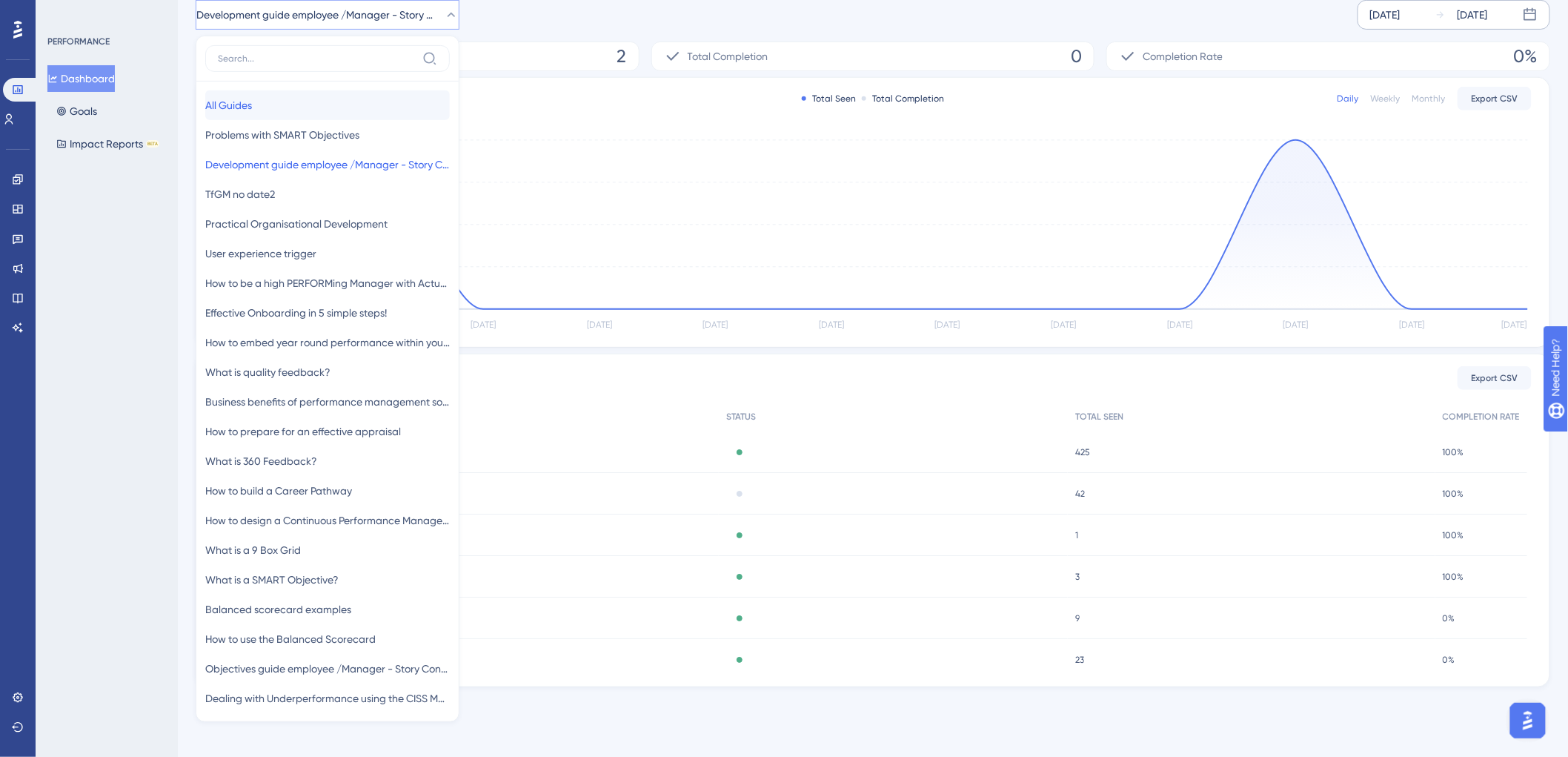
click at [289, 100] on button "All Guides All Guides" at bounding box center [327, 104] width 244 height 29
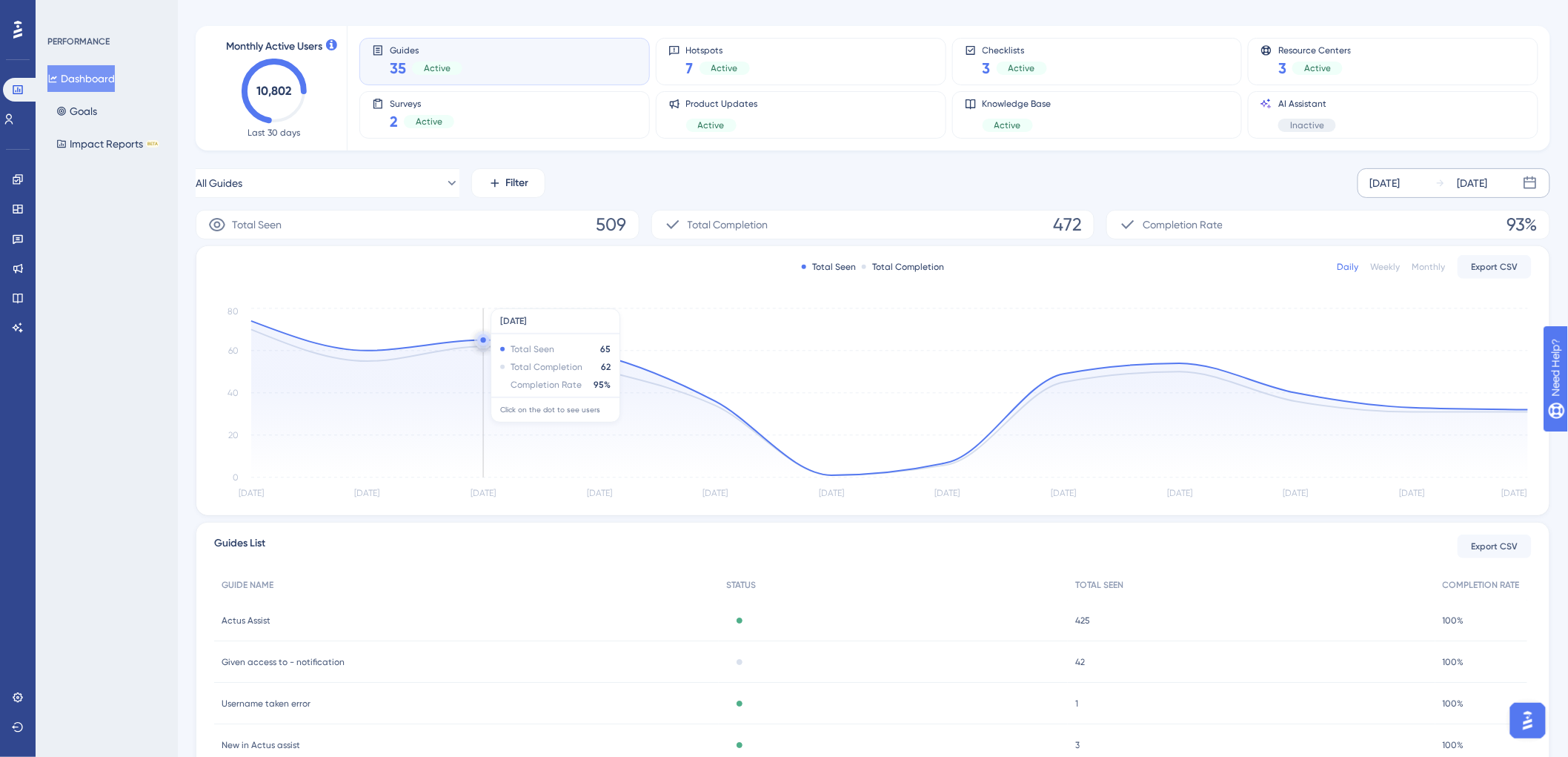
scroll to position [82, 0]
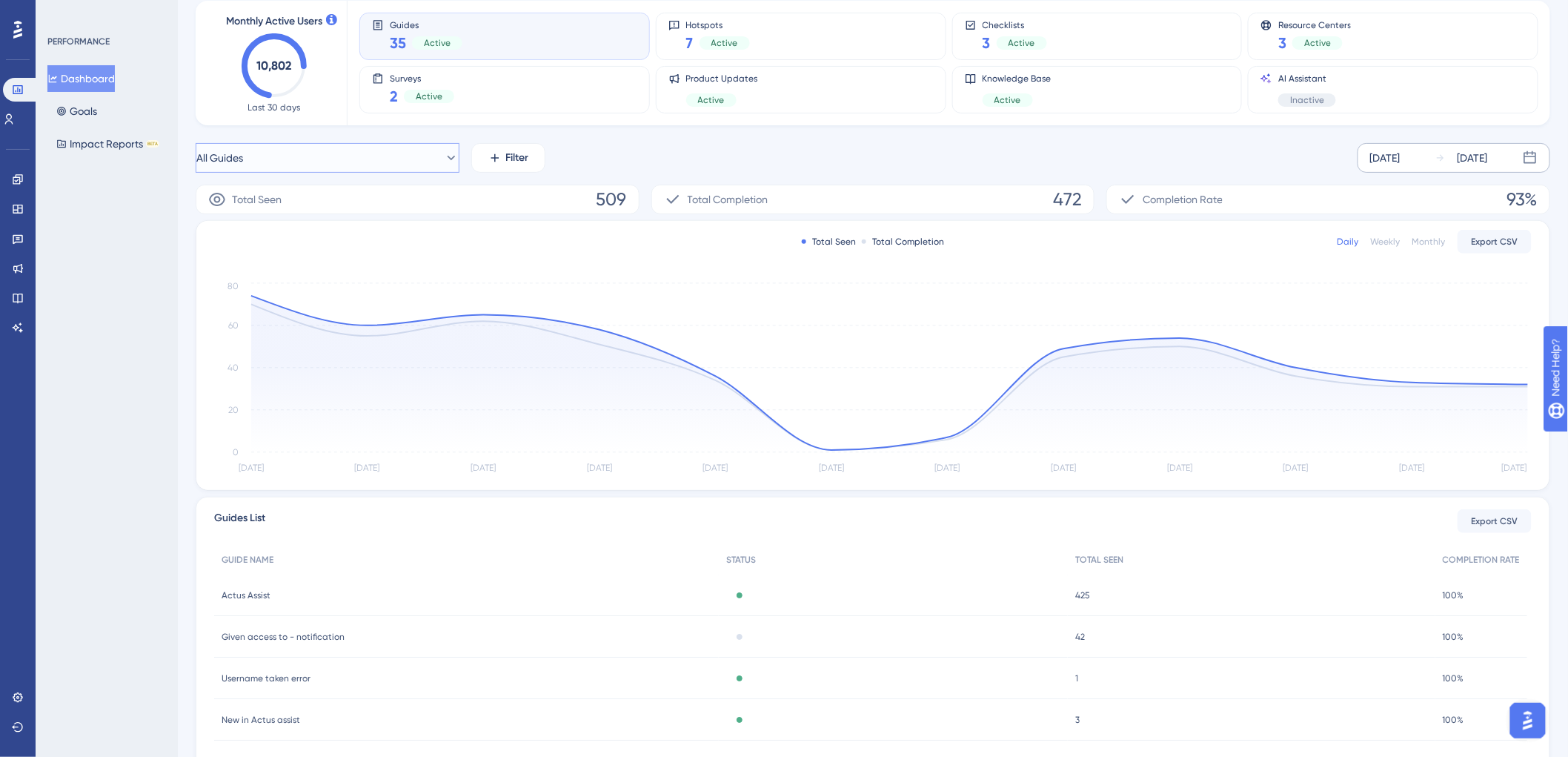
click at [333, 149] on button "All Guides" at bounding box center [327, 157] width 264 height 29
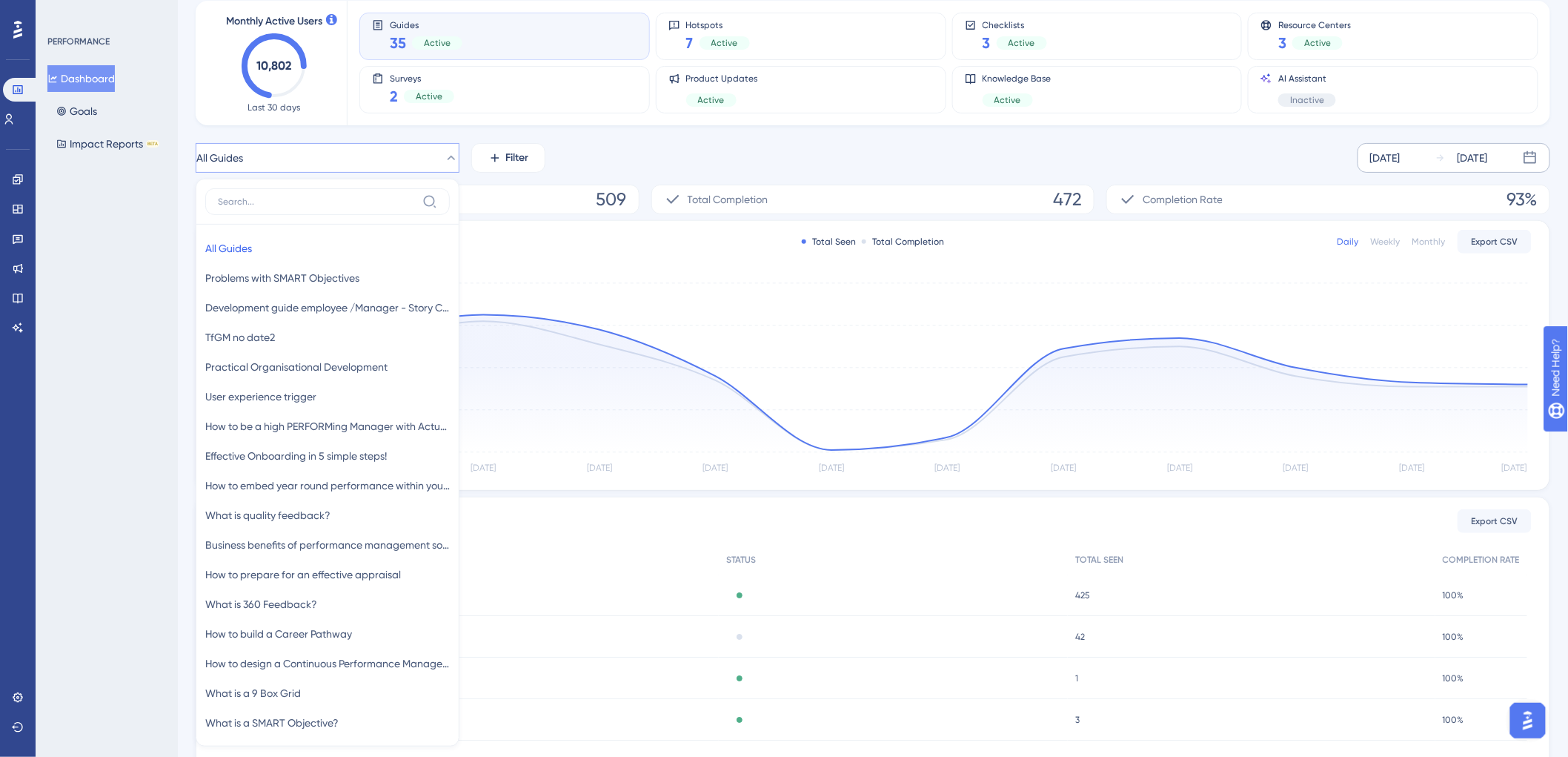
scroll to position [166, 0]
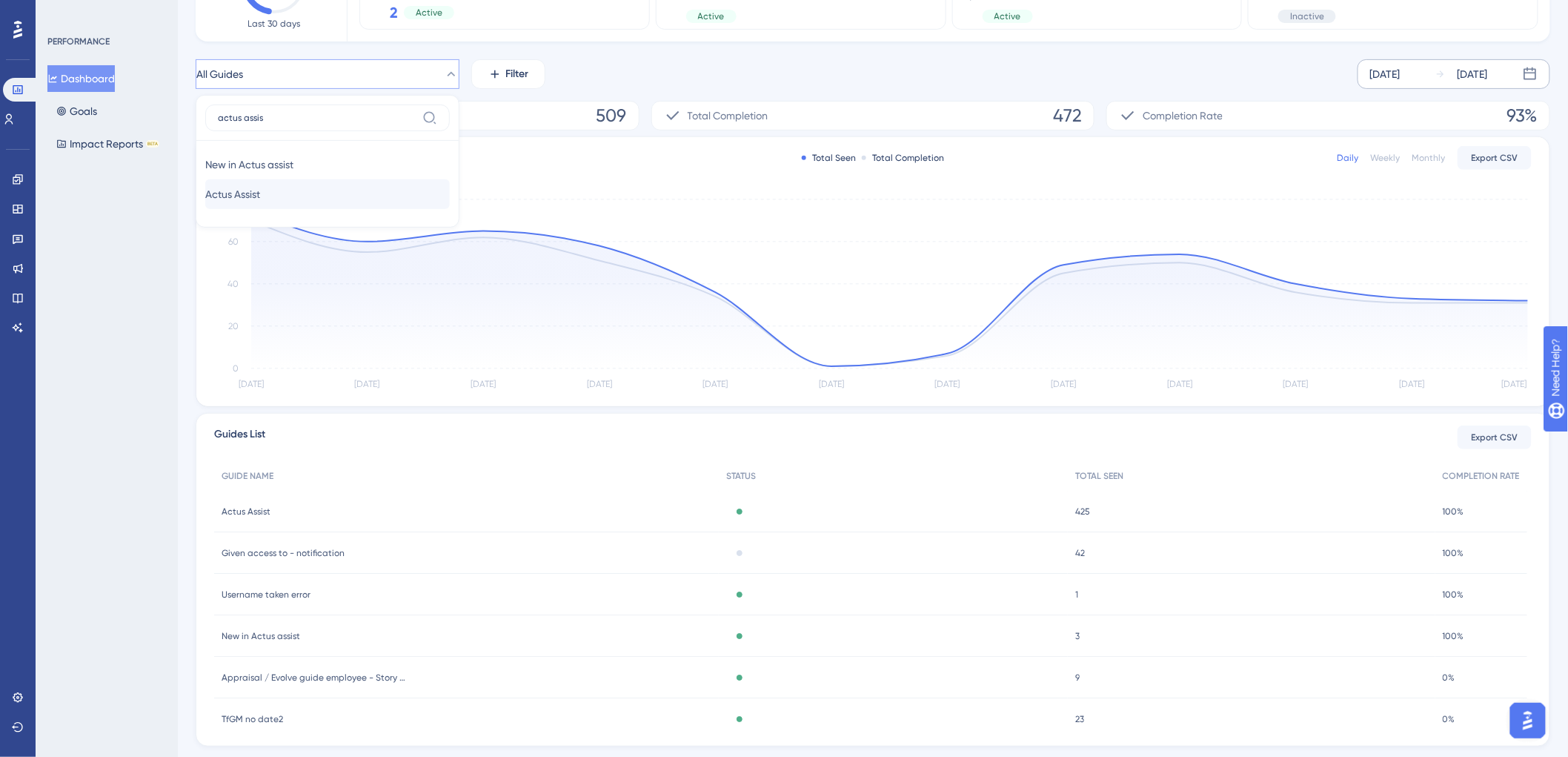
type input "actus assis"
click at [305, 191] on button "Actus Assist Actus Assist" at bounding box center [327, 193] width 244 height 29
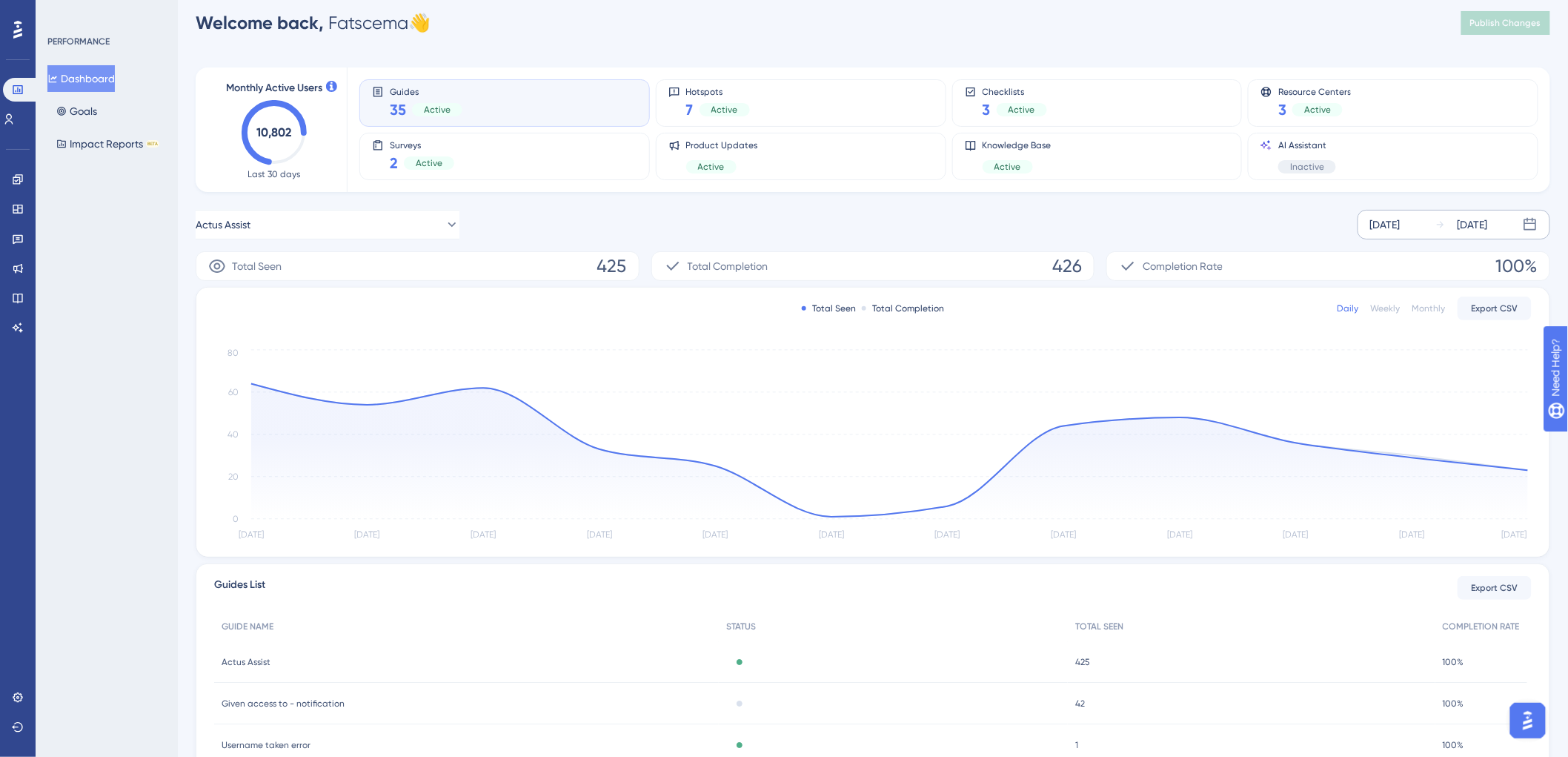
scroll to position [0, 0]
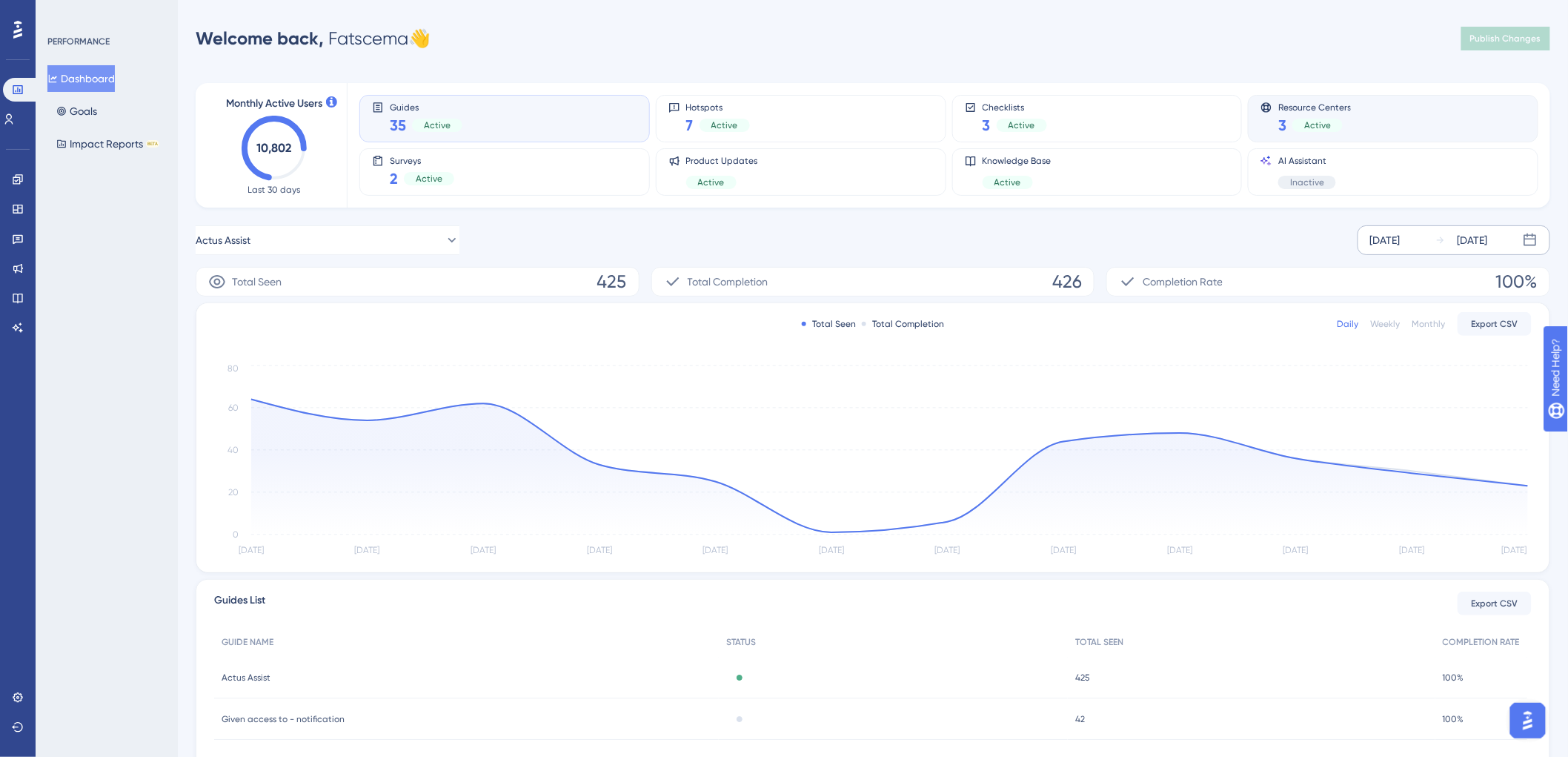
click at [1302, 112] on div "Resource Centers 3 Active" at bounding box center [1314, 119] width 72 height 34
